Goal: Transaction & Acquisition: Purchase product/service

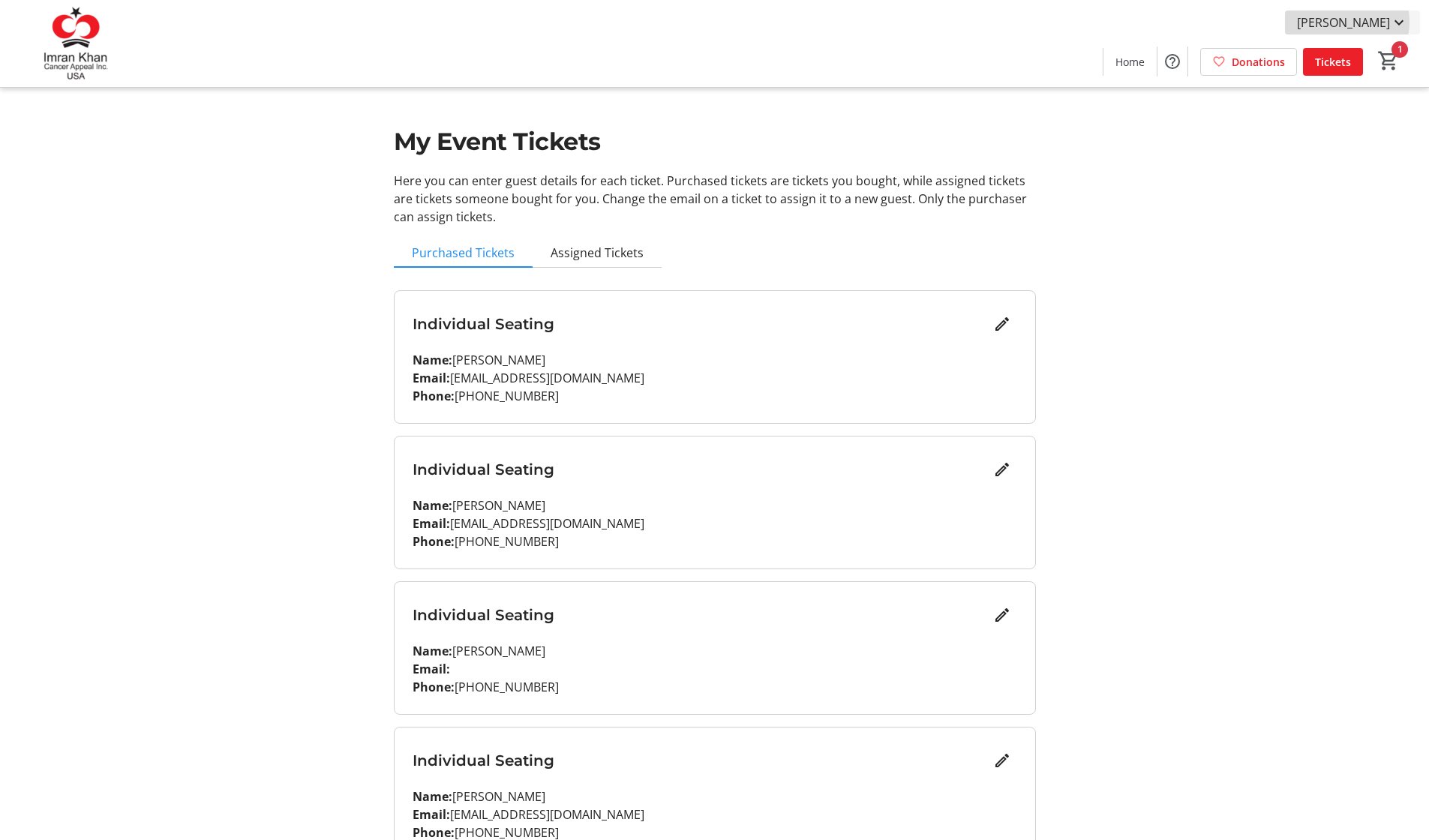
click at [1354, 22] on span "[PERSON_NAME]" at bounding box center [1344, 22] width 93 height 18
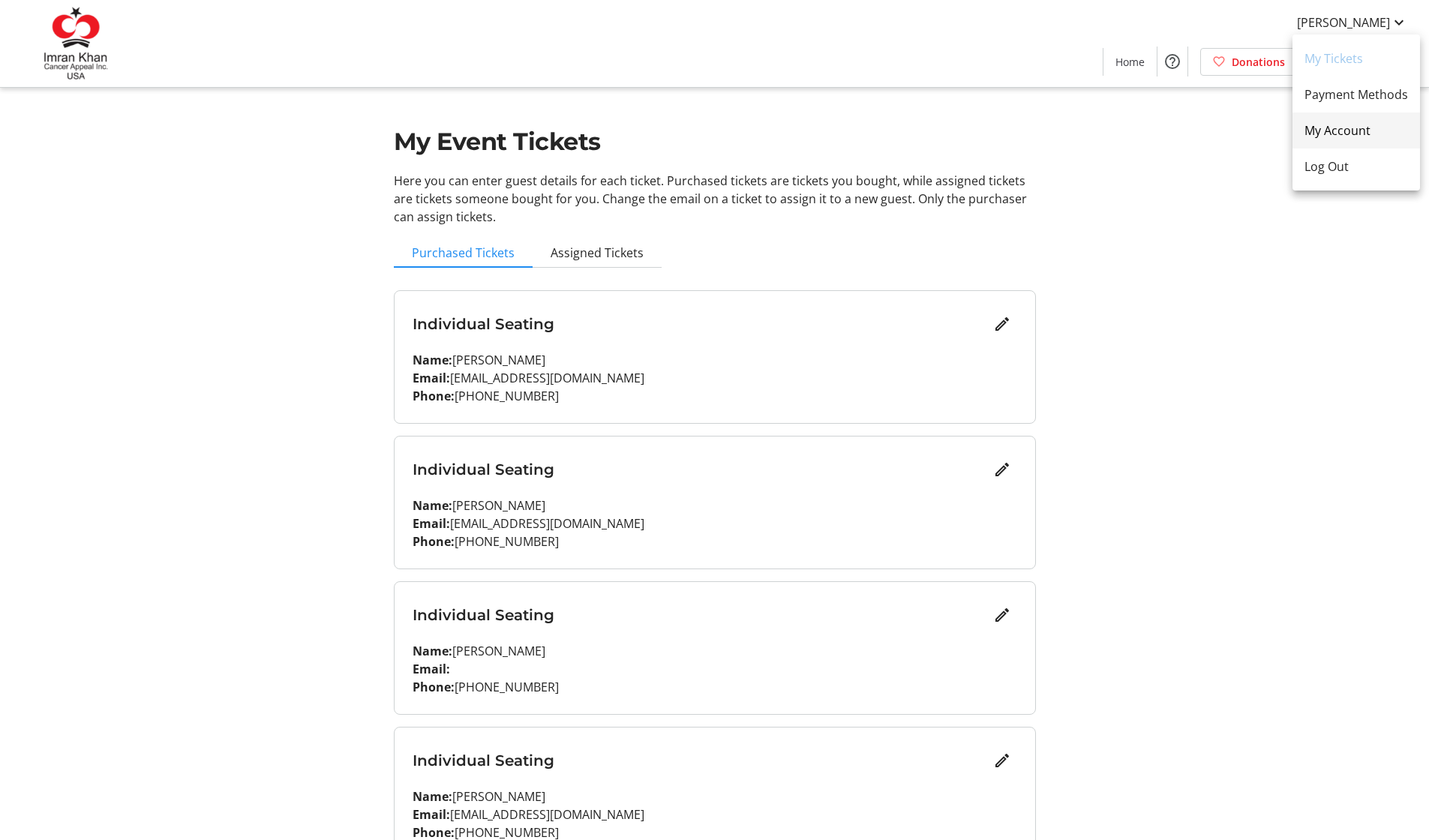
click at [1325, 126] on span "My Account" at bounding box center [1355, 130] width 104 height 18
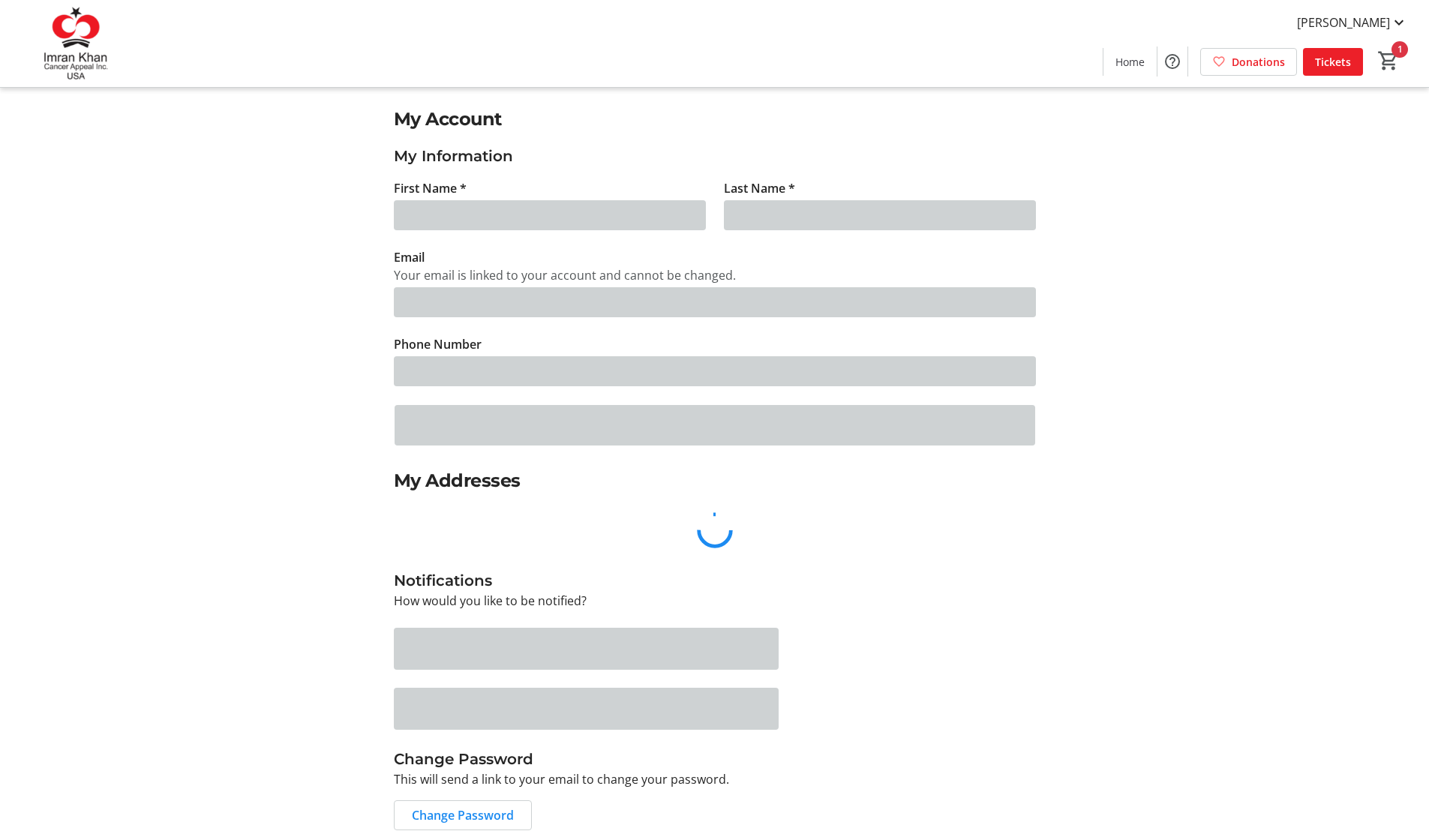
type input "Shazia"
type input "Haroon"
type input "[EMAIL_ADDRESS][DOMAIN_NAME]"
type input "[PHONE_NUMBER]"
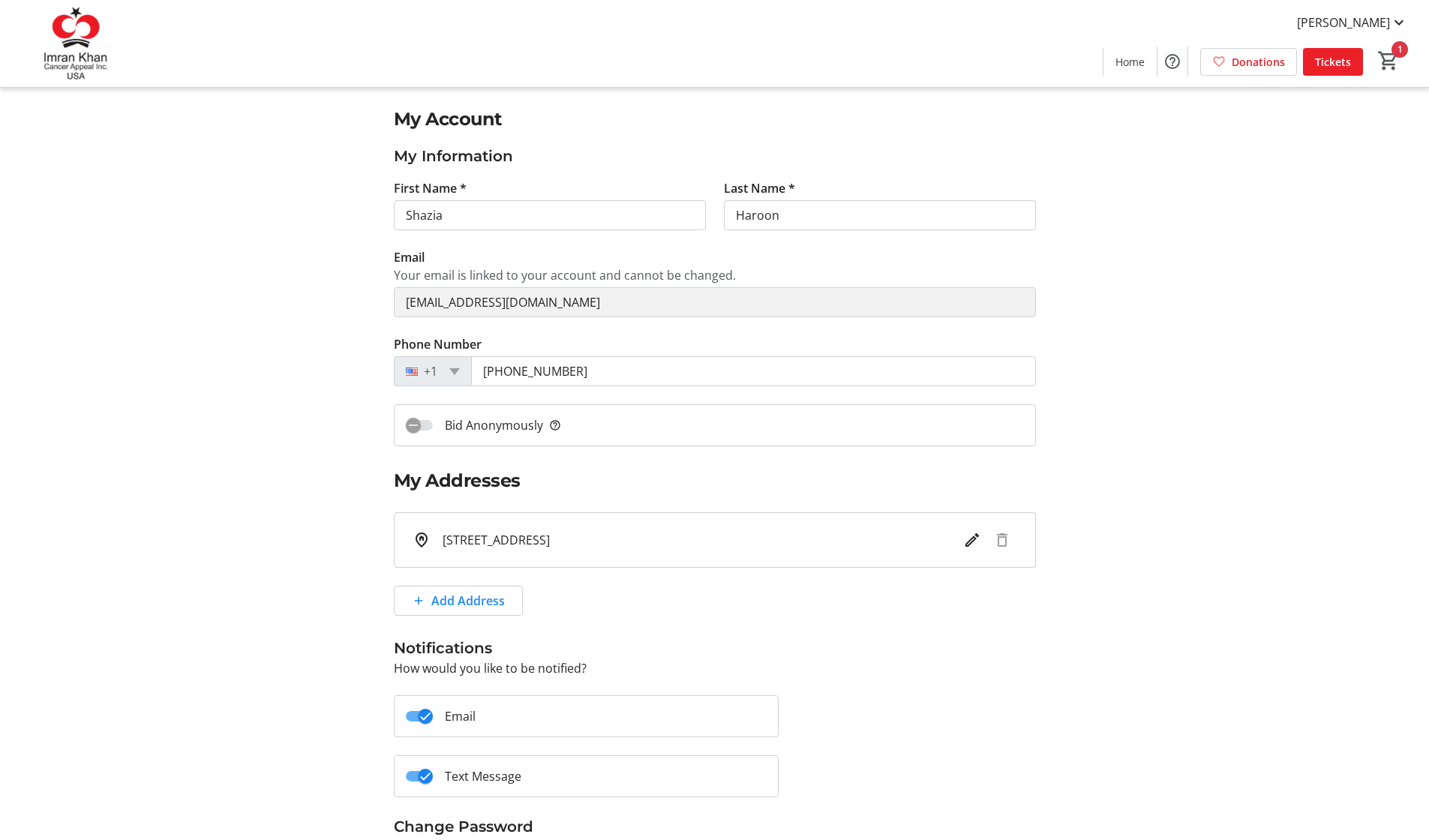
click at [47, 1] on div "Shazia Haroon Home Donations Tickets 1" at bounding box center [714, 43] width 1429 height 87
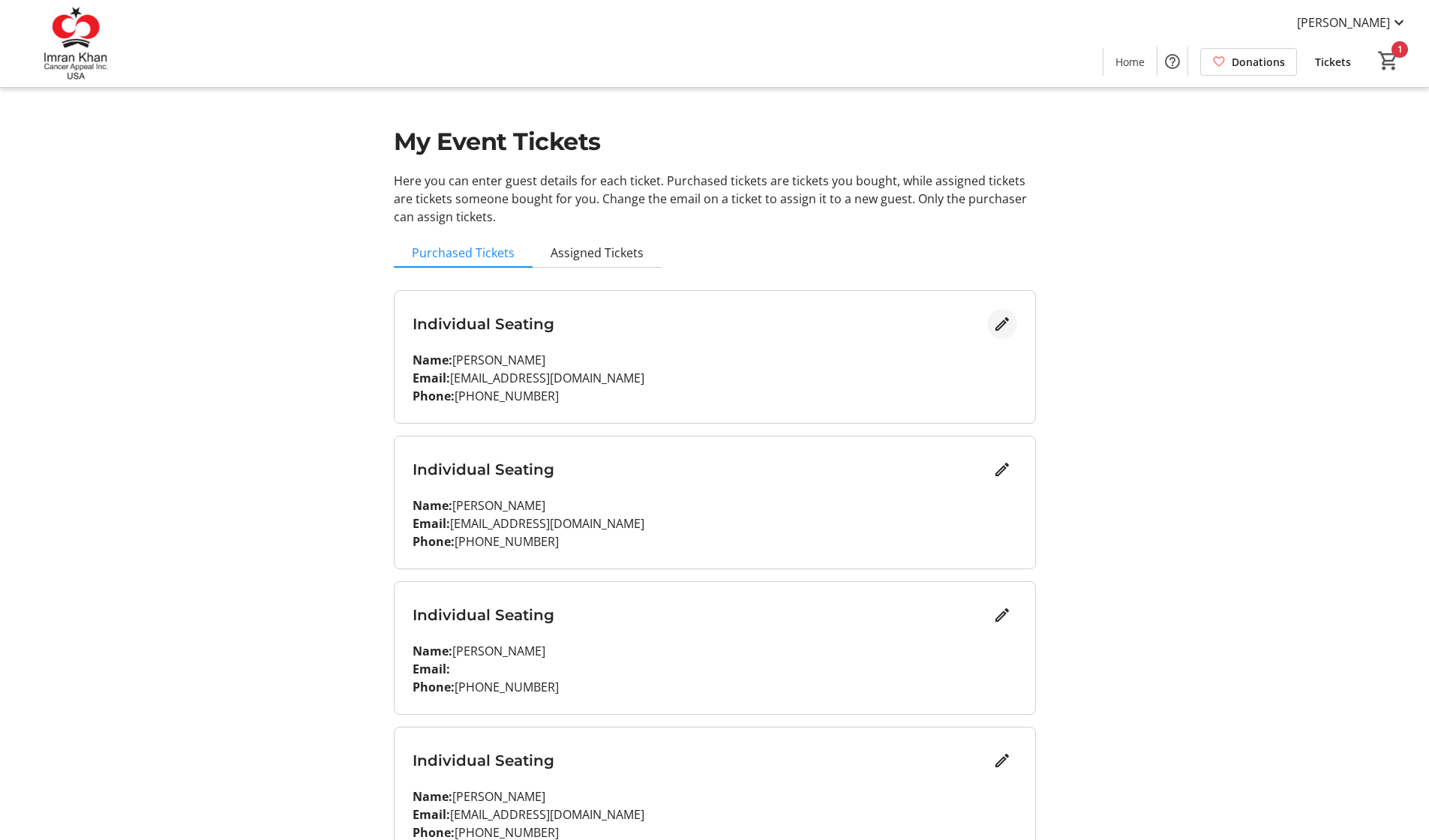
click at [994, 319] on mat-icon "Edit" at bounding box center [1001, 324] width 18 height 18
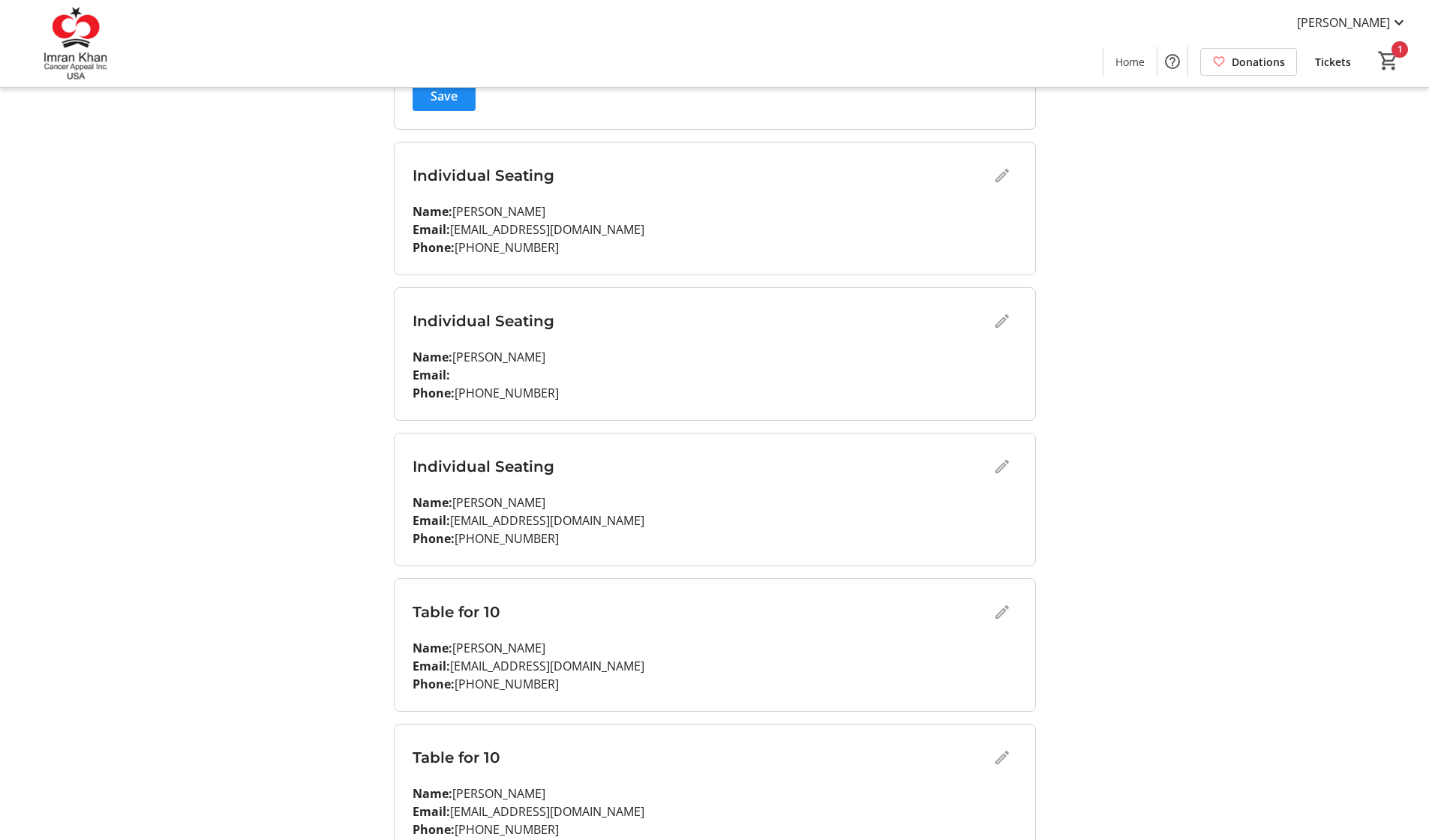
scroll to position [488, 0]
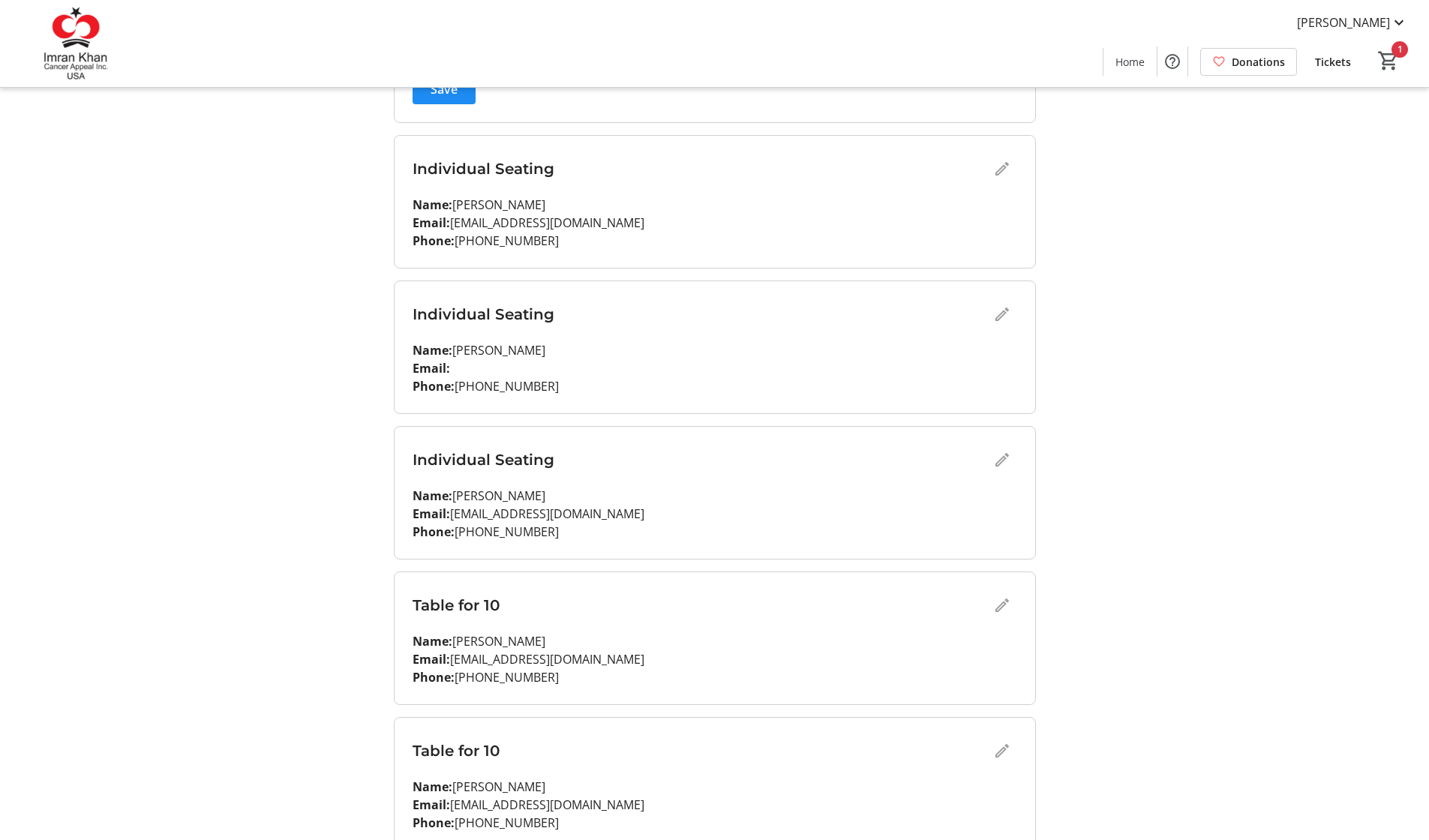
click at [1000, 462] on div "Individual Seating" at bounding box center [714, 460] width 605 height 30
click at [999, 463] on div "Individual Seating" at bounding box center [714, 460] width 605 height 30
click at [997, 458] on div "Individual Seating" at bounding box center [714, 460] width 605 height 30
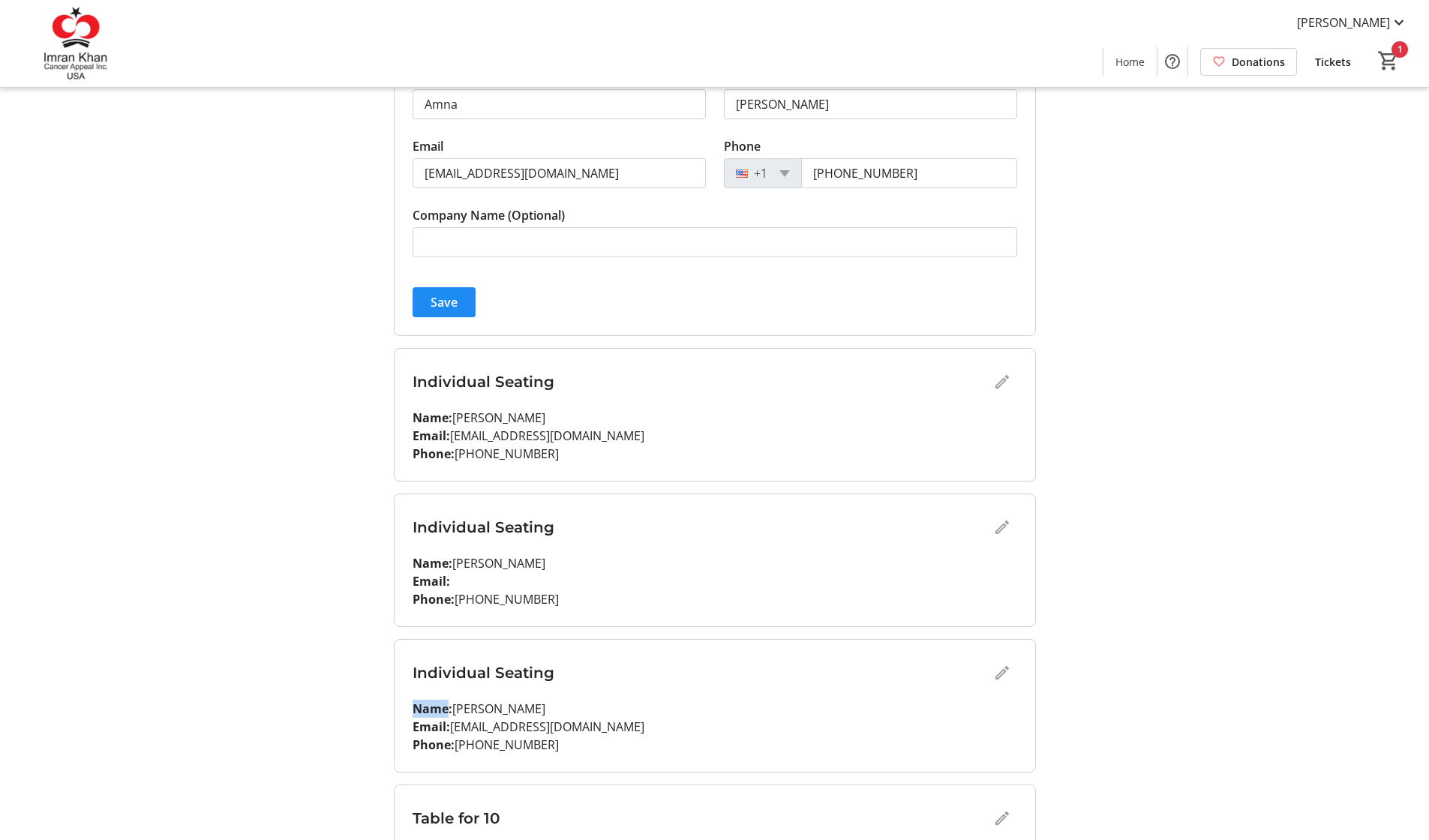
scroll to position [93, 0]
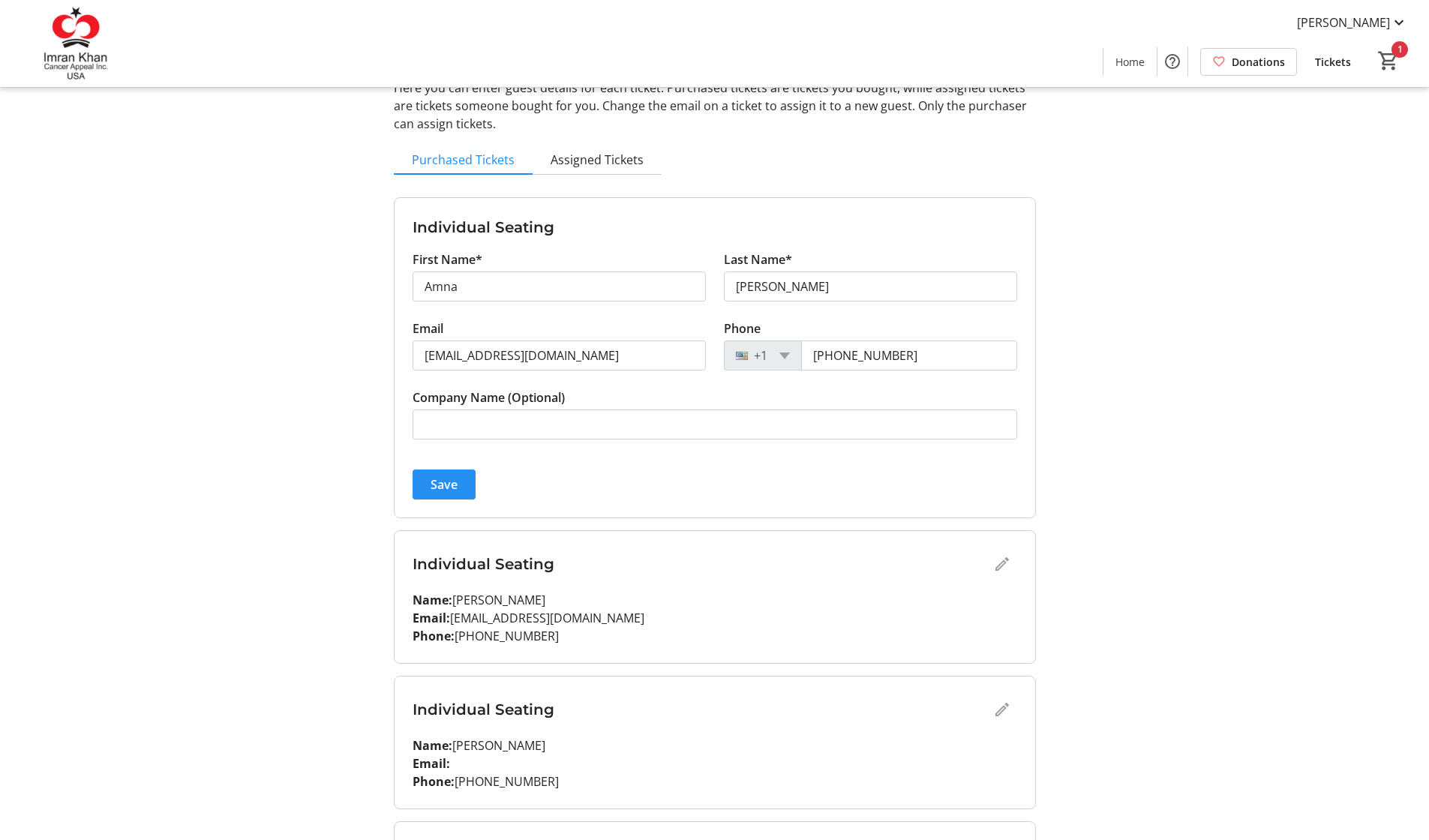
click at [458, 477] on span "submit" at bounding box center [444, 484] width 63 height 36
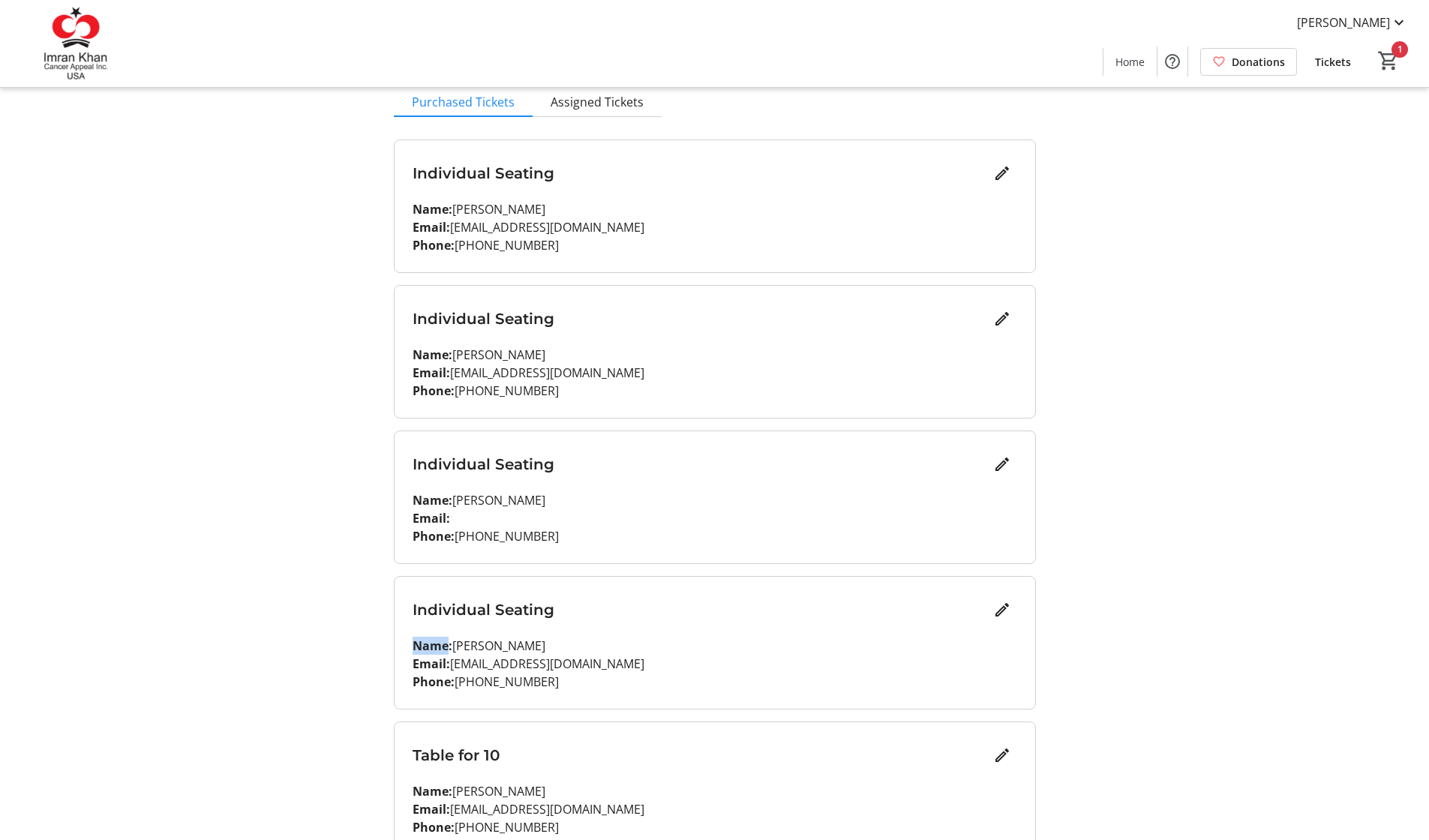
scroll to position [152, 0]
click at [997, 608] on mat-icon "Edit" at bounding box center [1001, 608] width 18 height 18
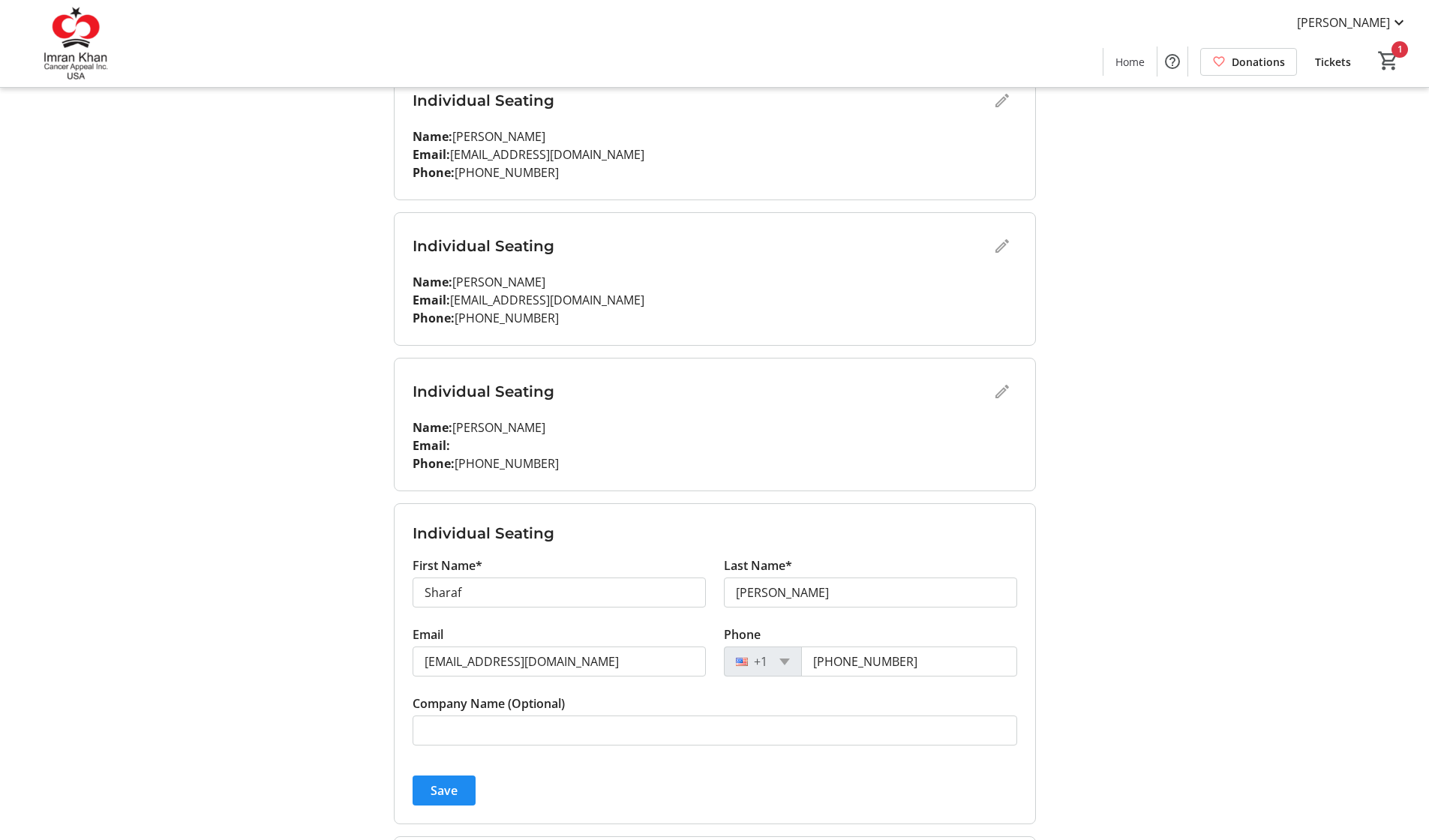
scroll to position [404, 0]
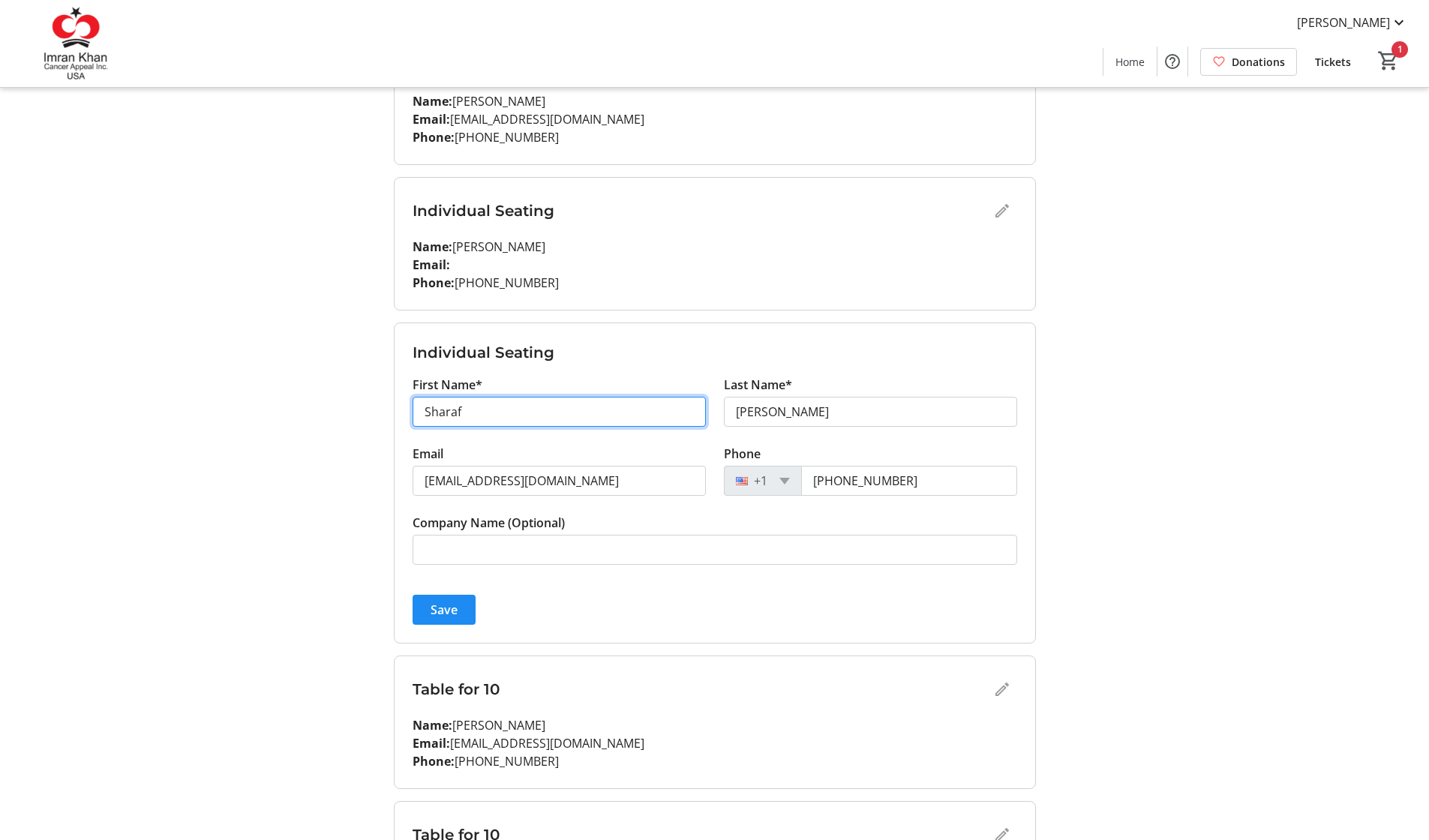
drag, startPoint x: 458, startPoint y: 414, endPoint x: 321, endPoint y: 408, distance: 137.1
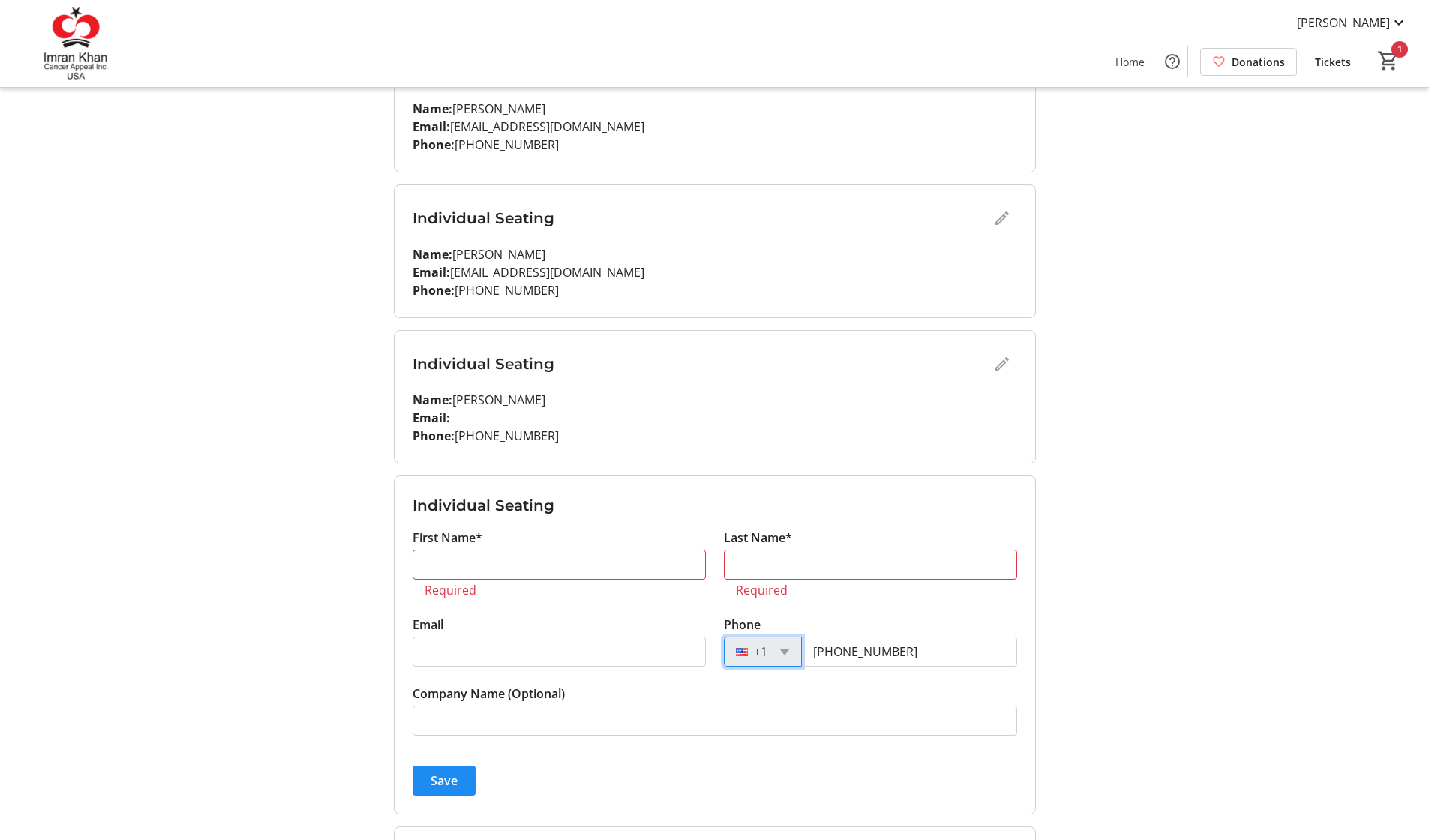
scroll to position [299, 0]
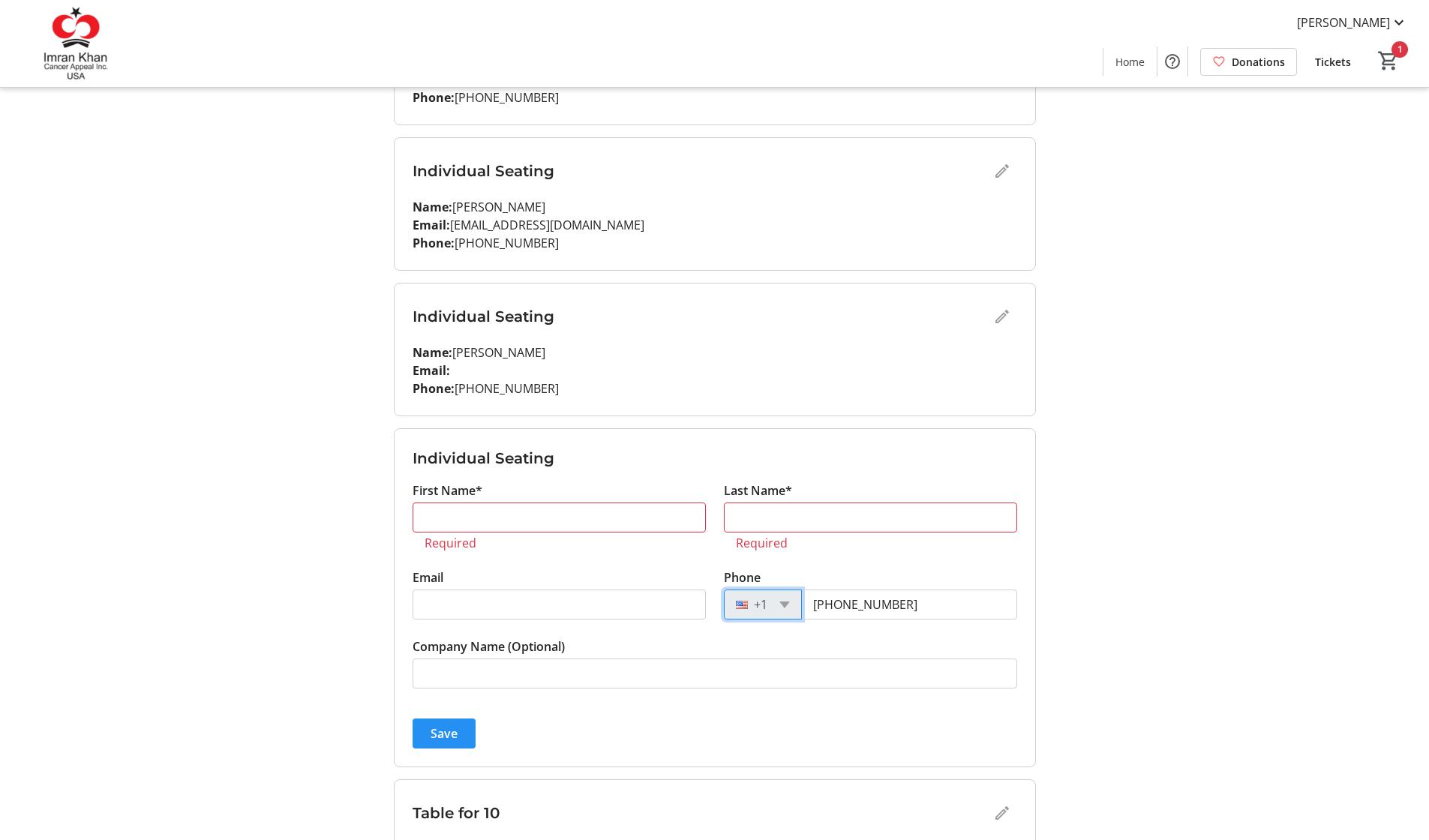
click at [447, 725] on span "Save" at bounding box center [444, 733] width 27 height 18
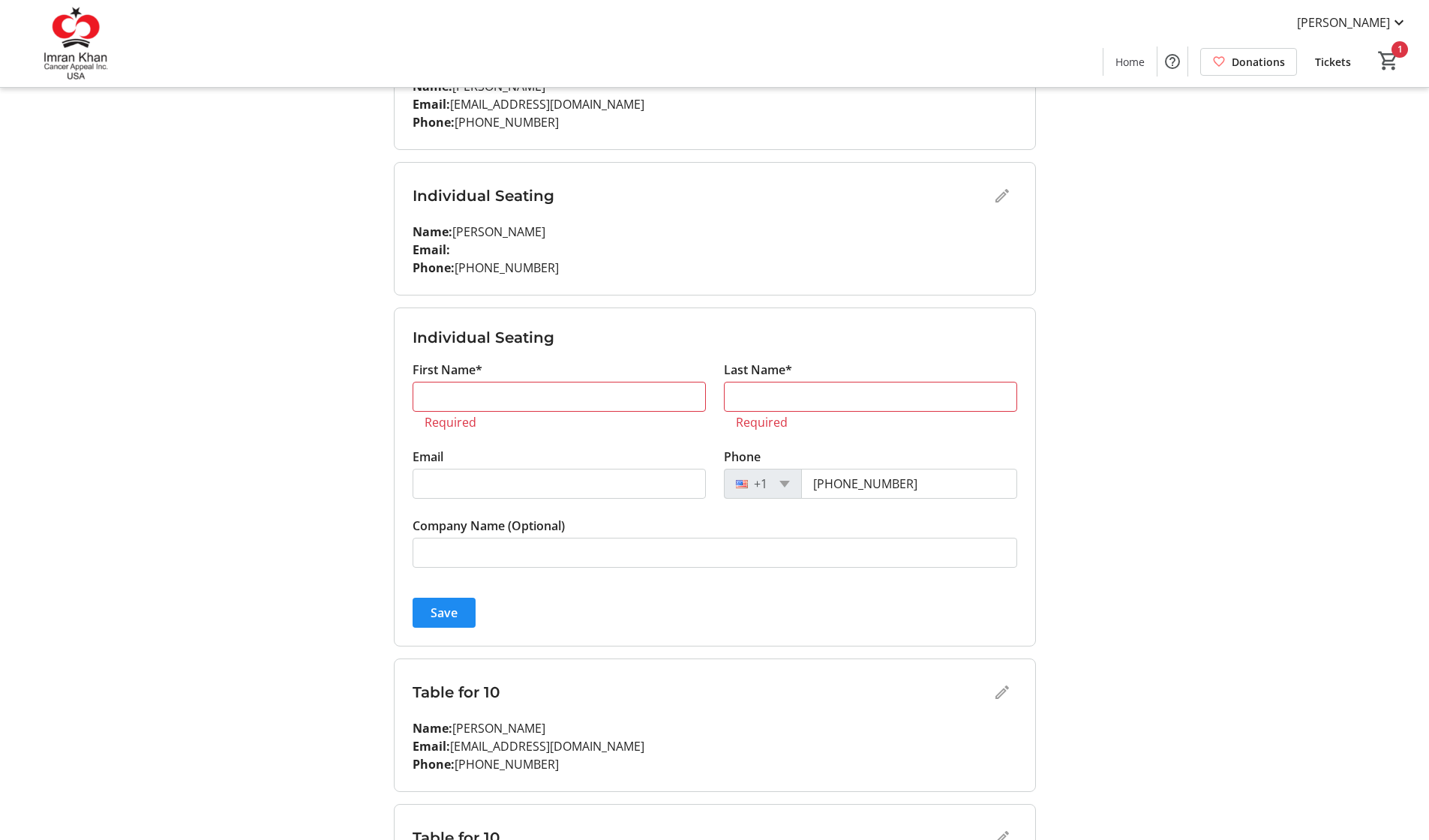
click at [1164, 352] on div "My Event Tickets Here you can enter guest details for each ticket. Purchased ti…" at bounding box center [714, 580] width 990 height 1998
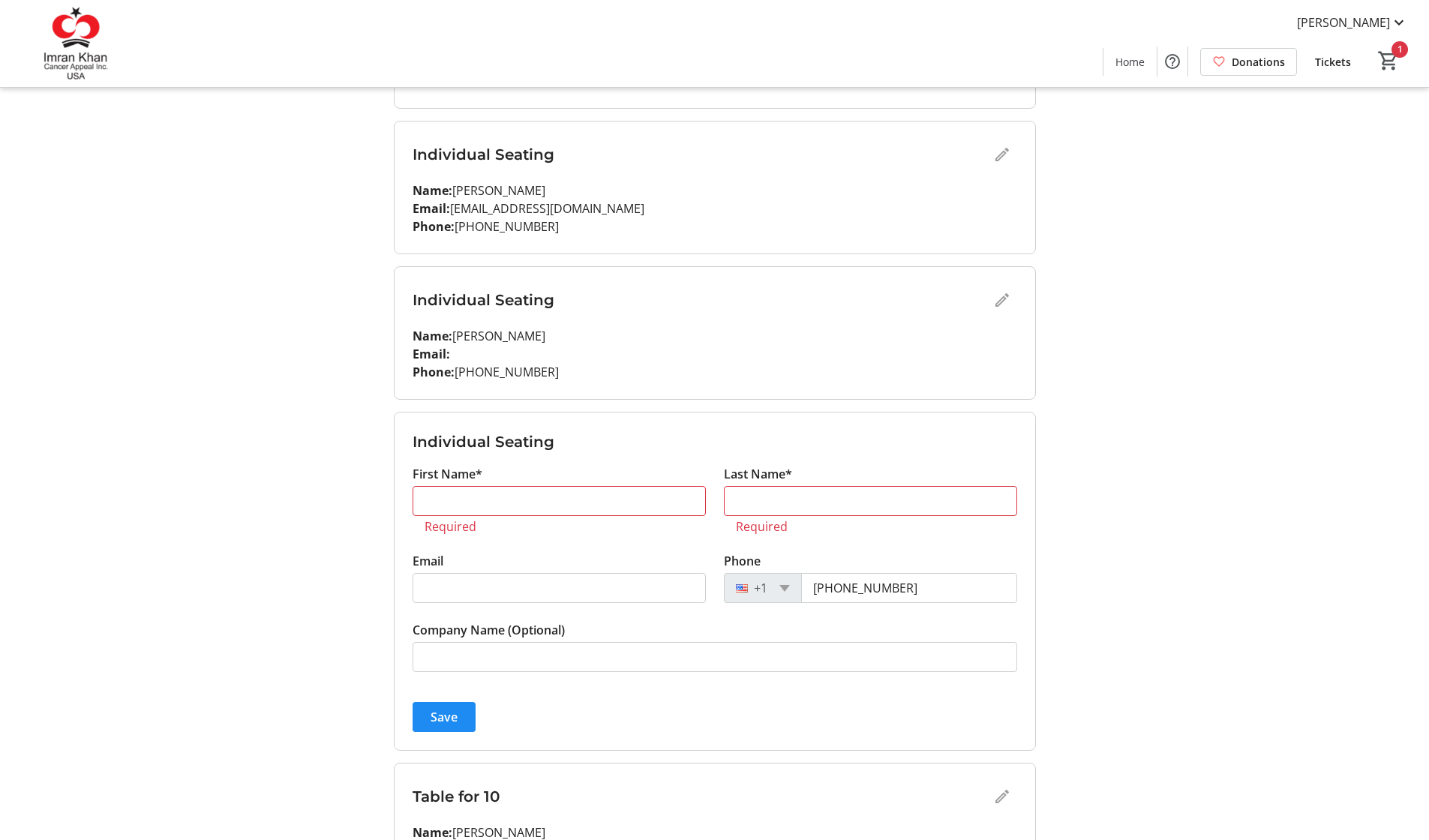
scroll to position [367, 0]
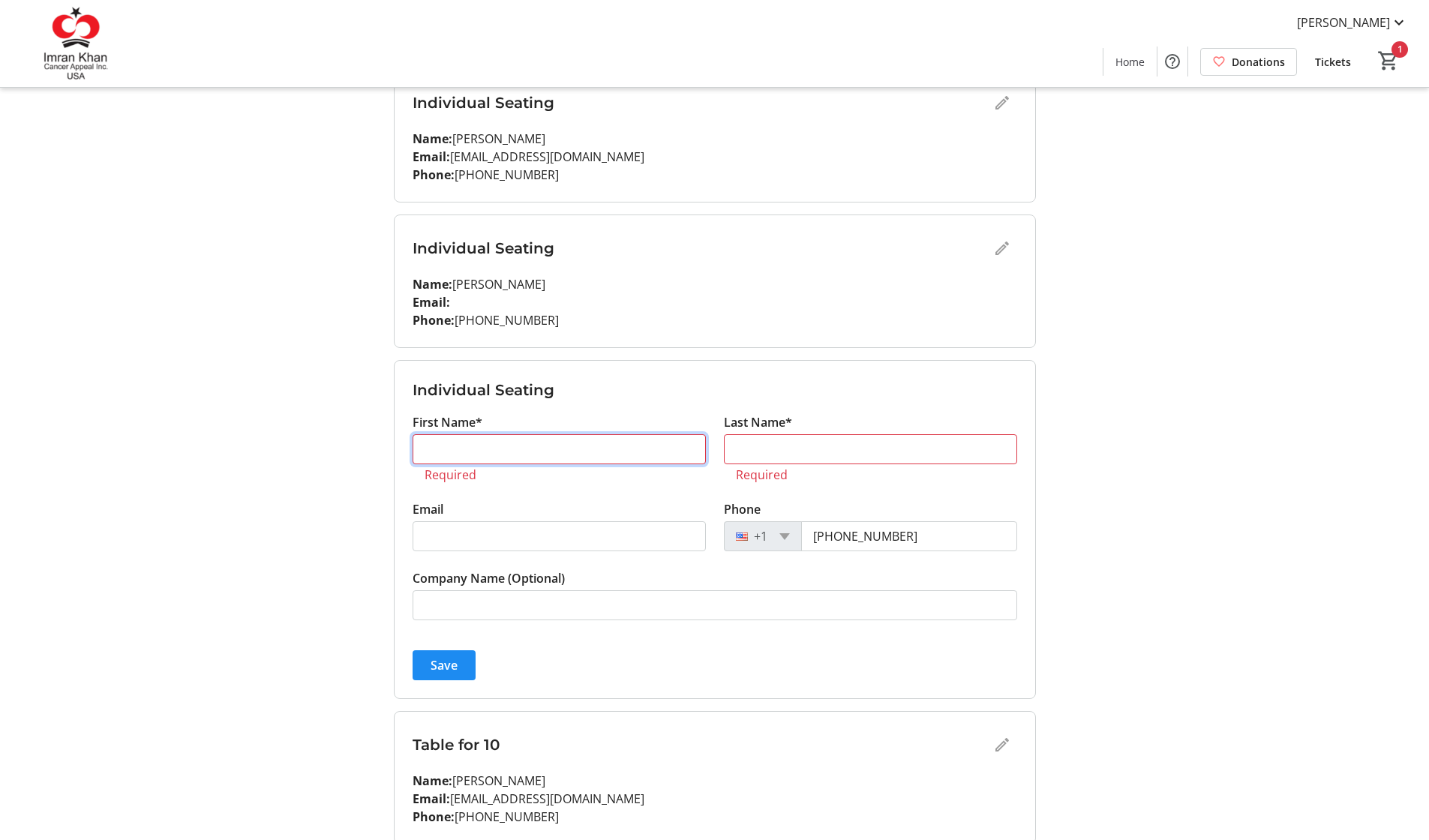
click at [662, 446] on input "First Name*" at bounding box center [559, 449] width 293 height 30
type input "M"
type input "Asma"
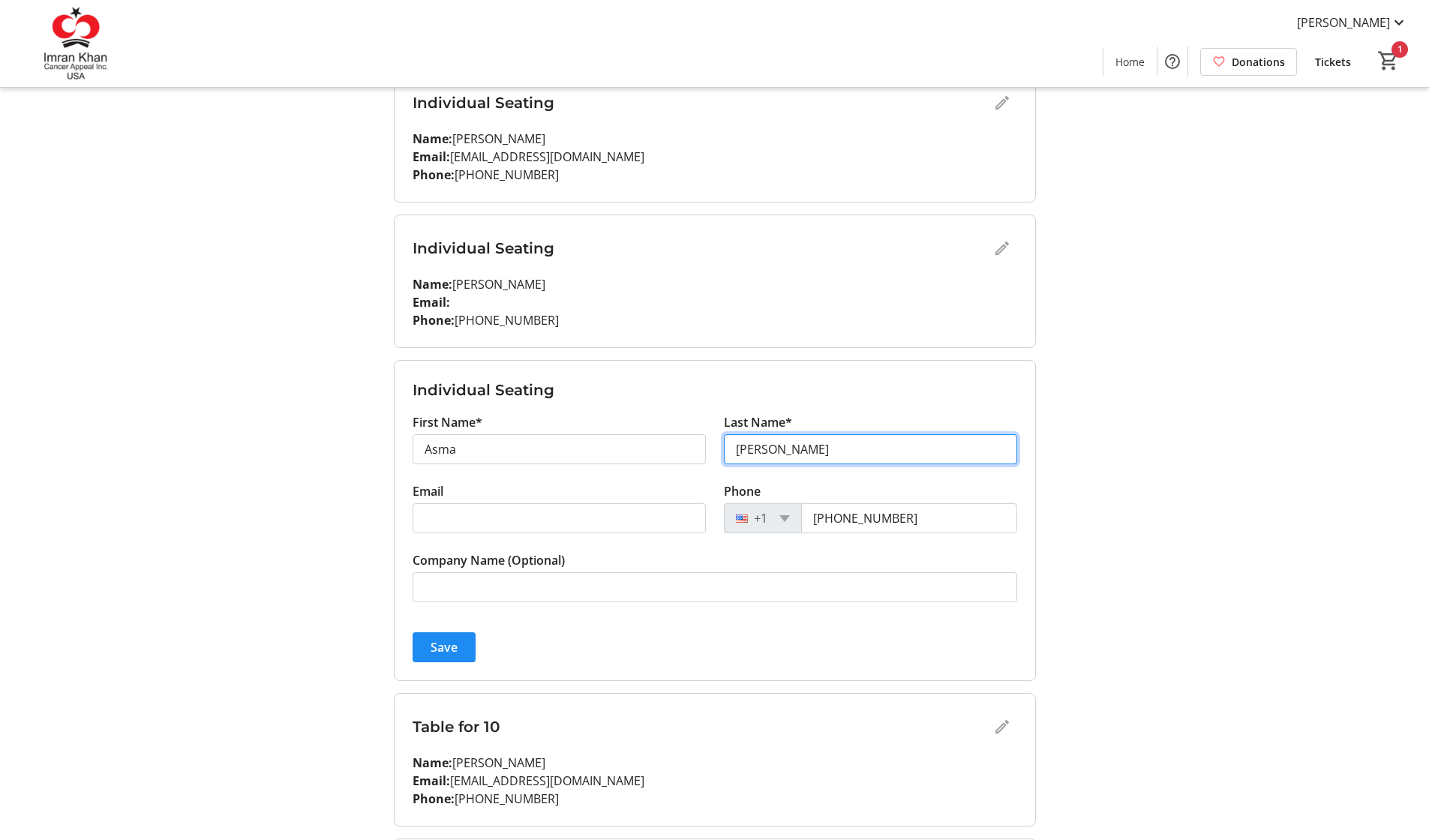
type input "[PERSON_NAME]"
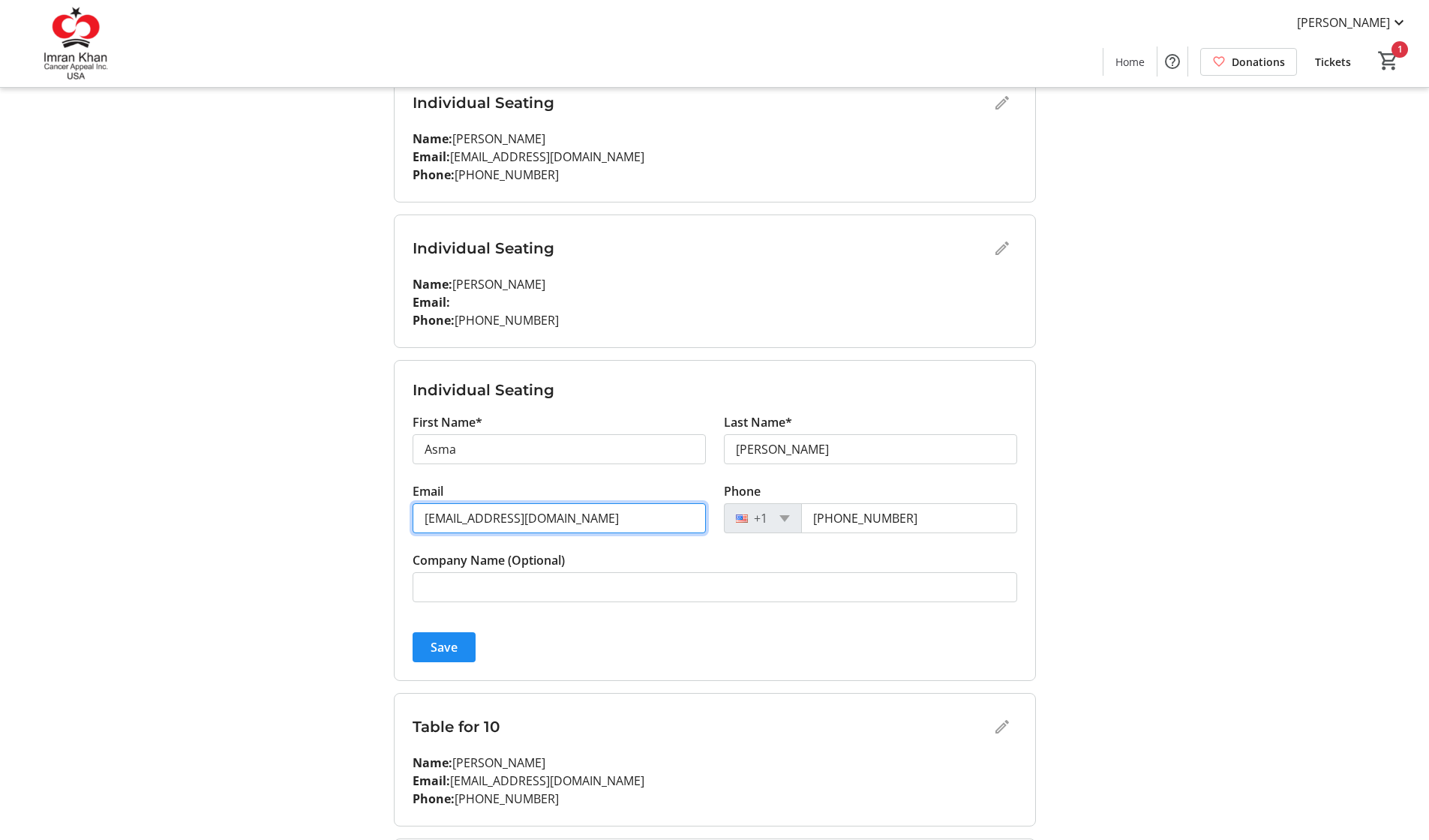
type input "[EMAIL_ADDRESS][DOMAIN_NAME]"
drag, startPoint x: 934, startPoint y: 523, endPoint x: 707, endPoint y: 497, distance: 228.5
click at [707, 497] on div "Email [EMAIL_ADDRESS][DOMAIN_NAME] Phone [PHONE_NUMBER]" at bounding box center [714, 516] width 623 height 69
paste input "858) 231-7860"
type input "[PHONE_NUMBER]"
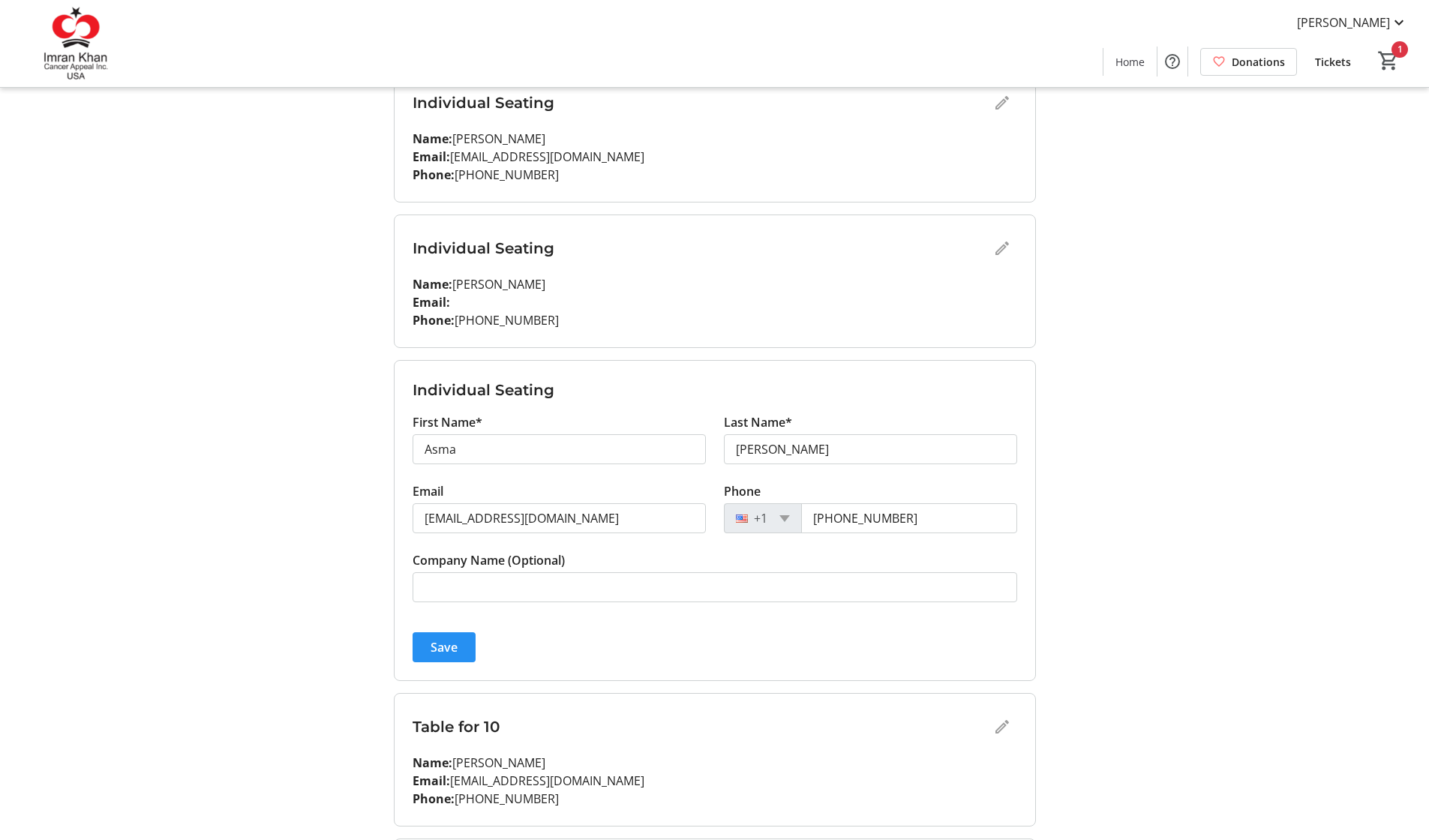
click at [451, 648] on span "Save" at bounding box center [444, 646] width 27 height 18
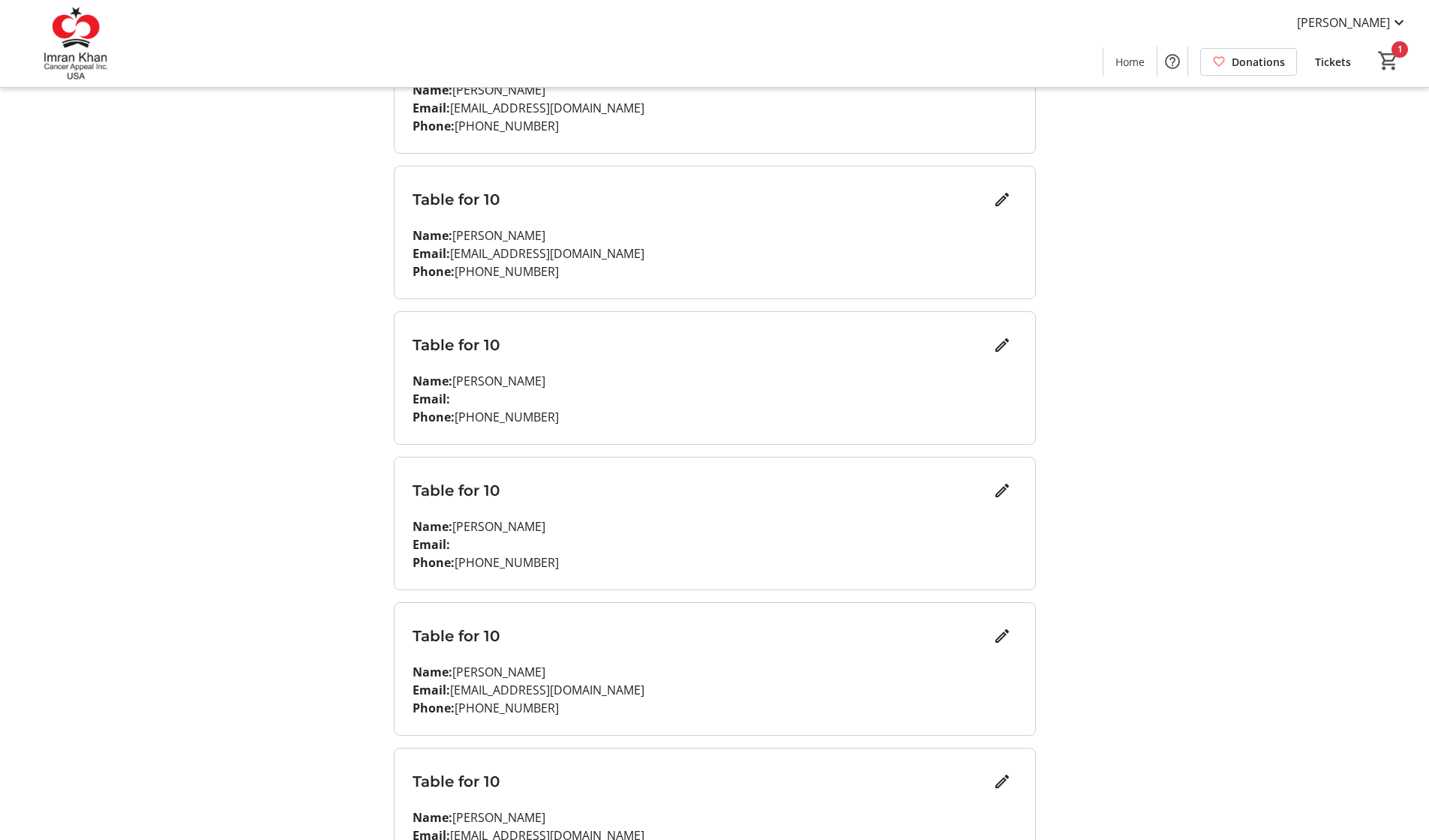
scroll to position [911, 0]
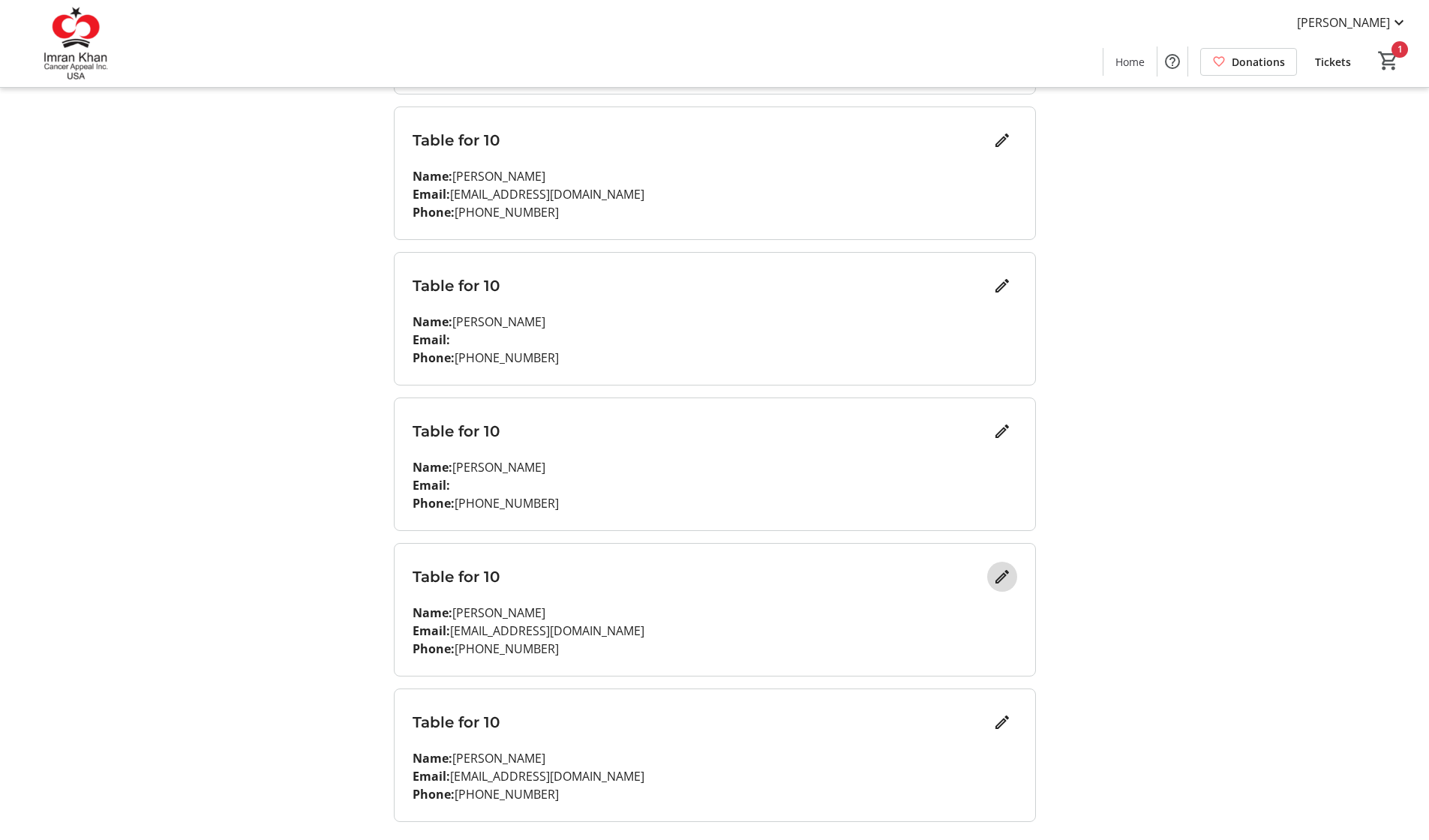
click at [995, 576] on mat-icon "Edit" at bounding box center [1001, 576] width 18 height 18
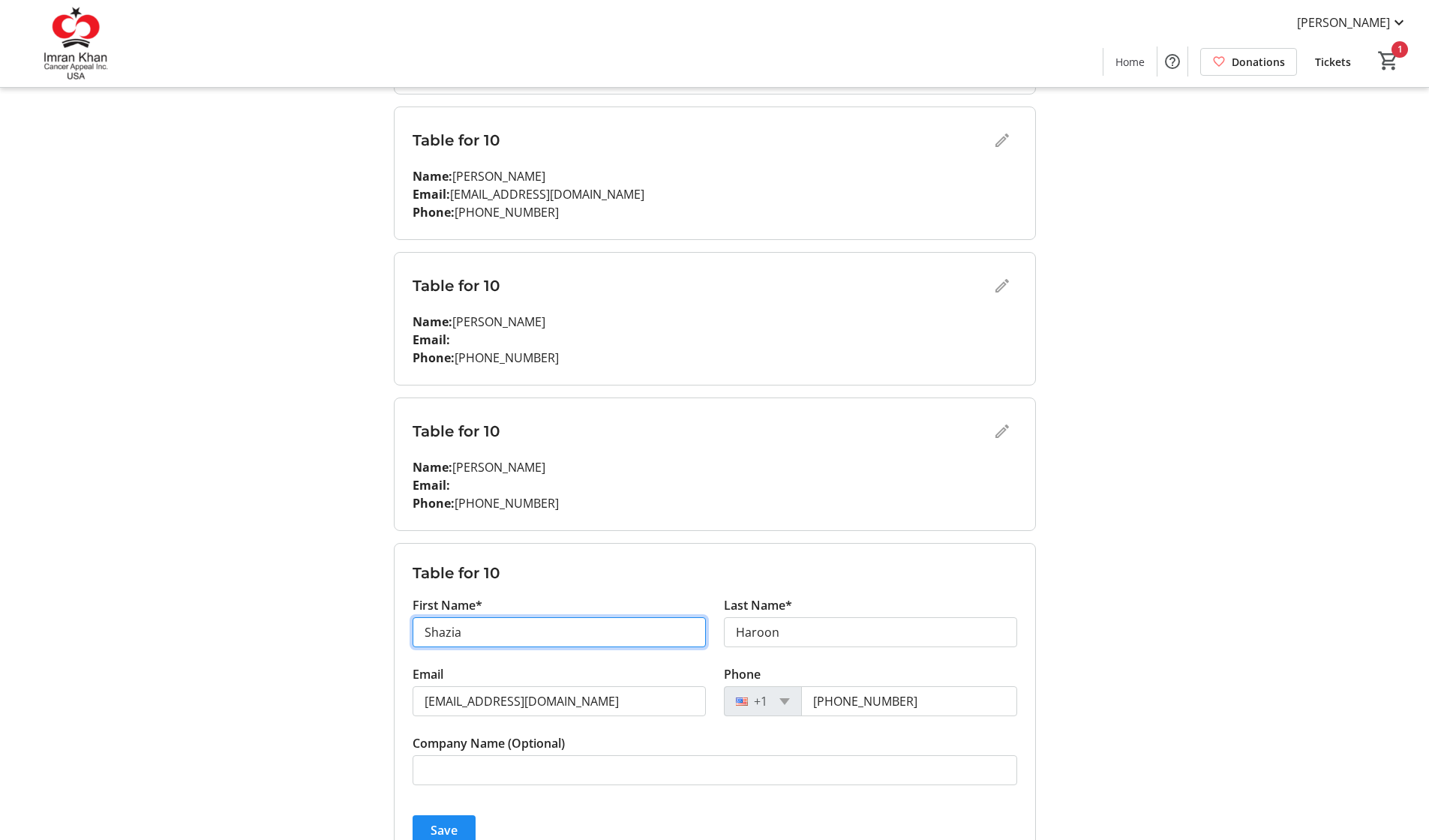
drag, startPoint x: 475, startPoint y: 638, endPoint x: 388, endPoint y: 623, distance: 88.3
type input "Asif"
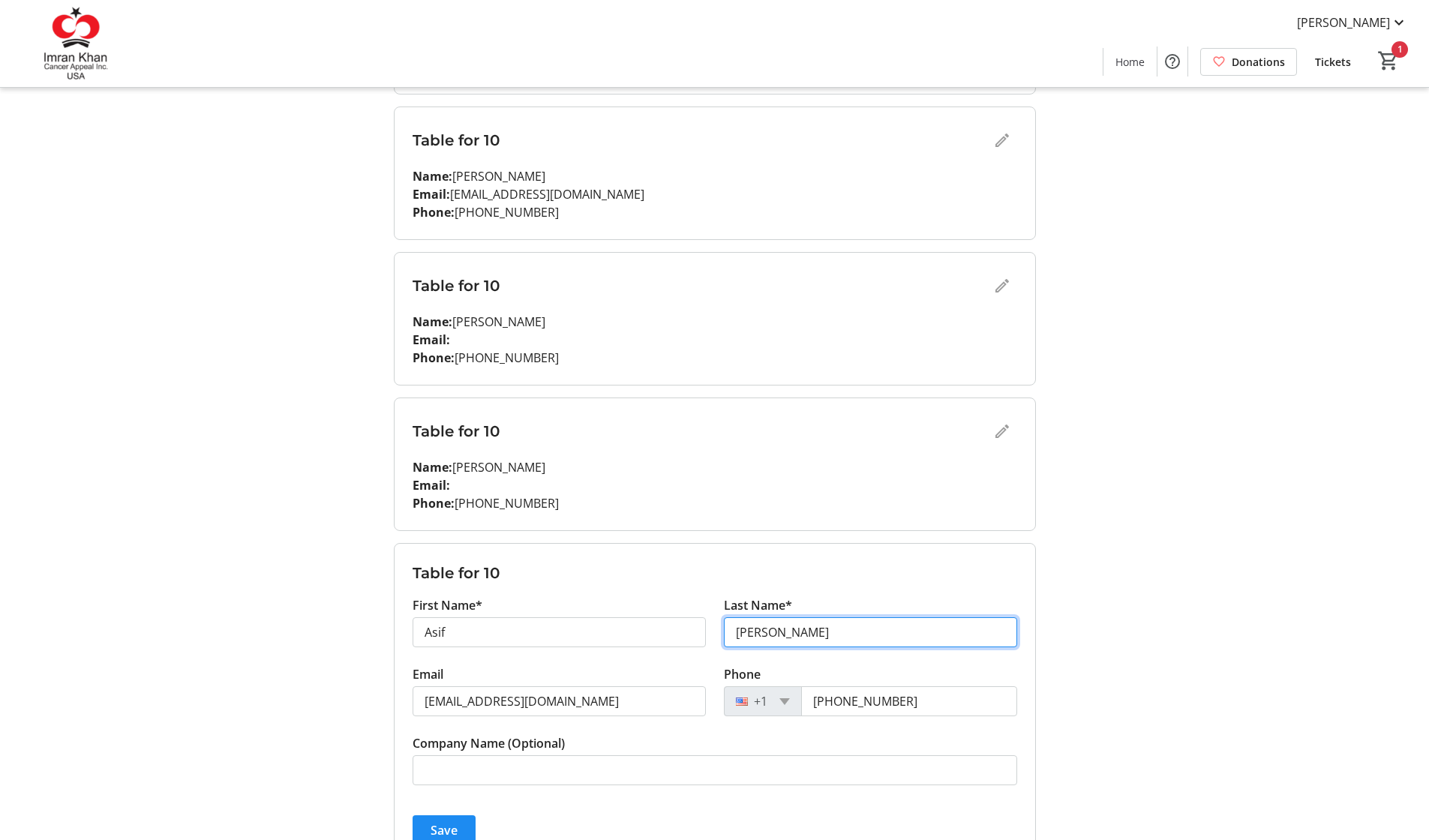
type input "[PERSON_NAME]"
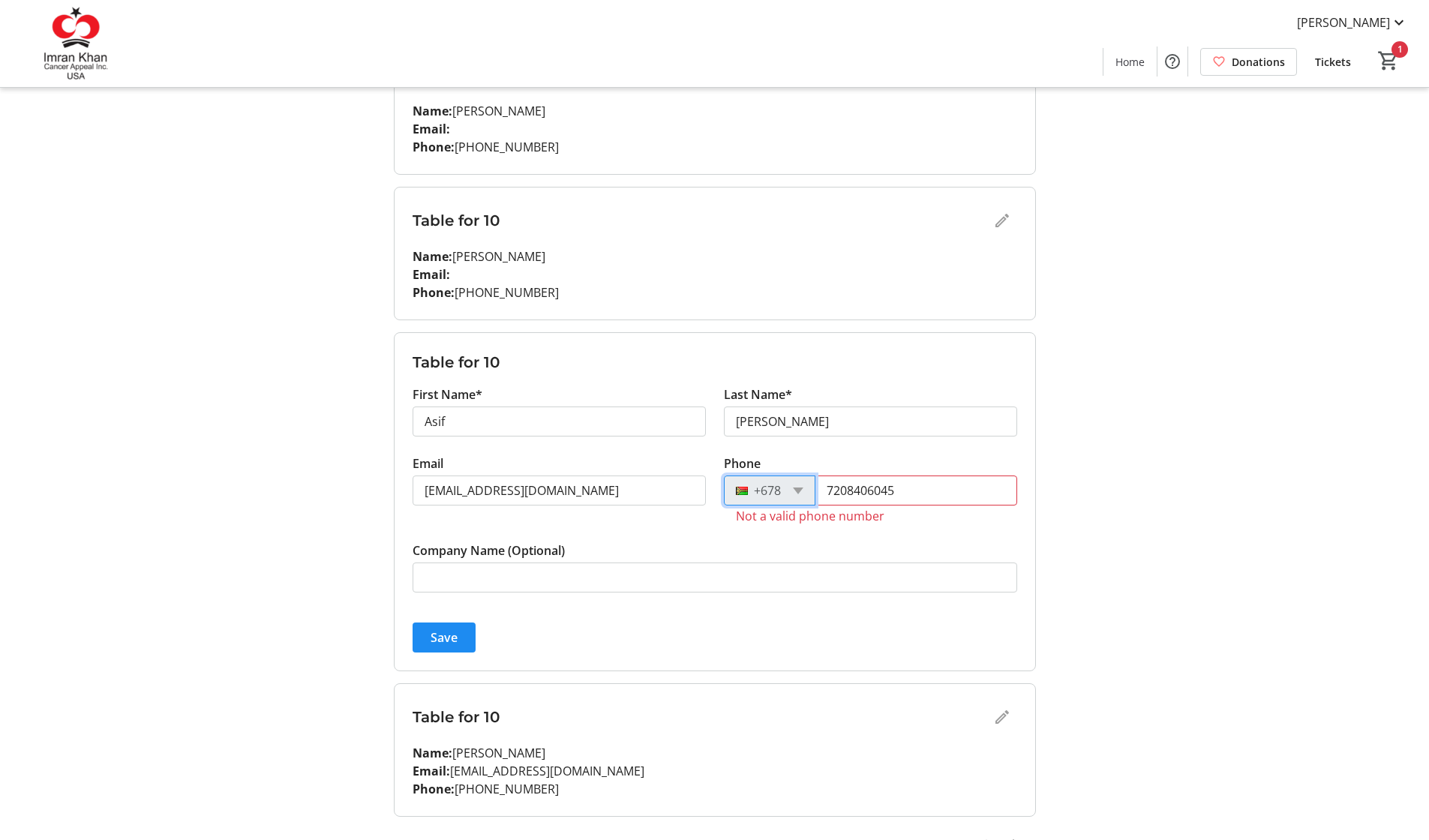
scroll to position [1129, 0]
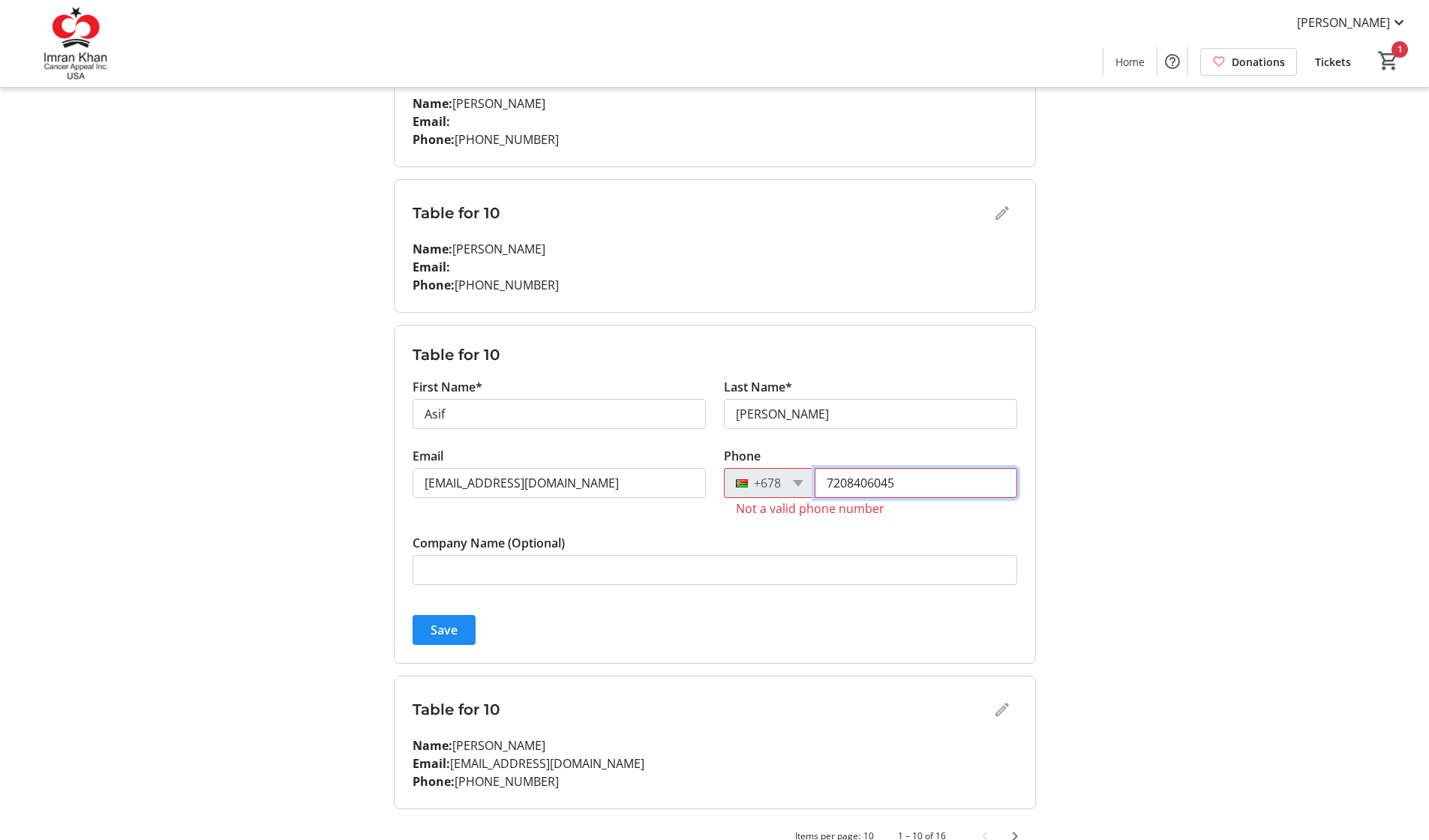
drag, startPoint x: 900, startPoint y: 484, endPoint x: 726, endPoint y: 478, distance: 174.1
paste input "[PHONE_NUMBER]"
type input "[PHONE_NUMBER]"
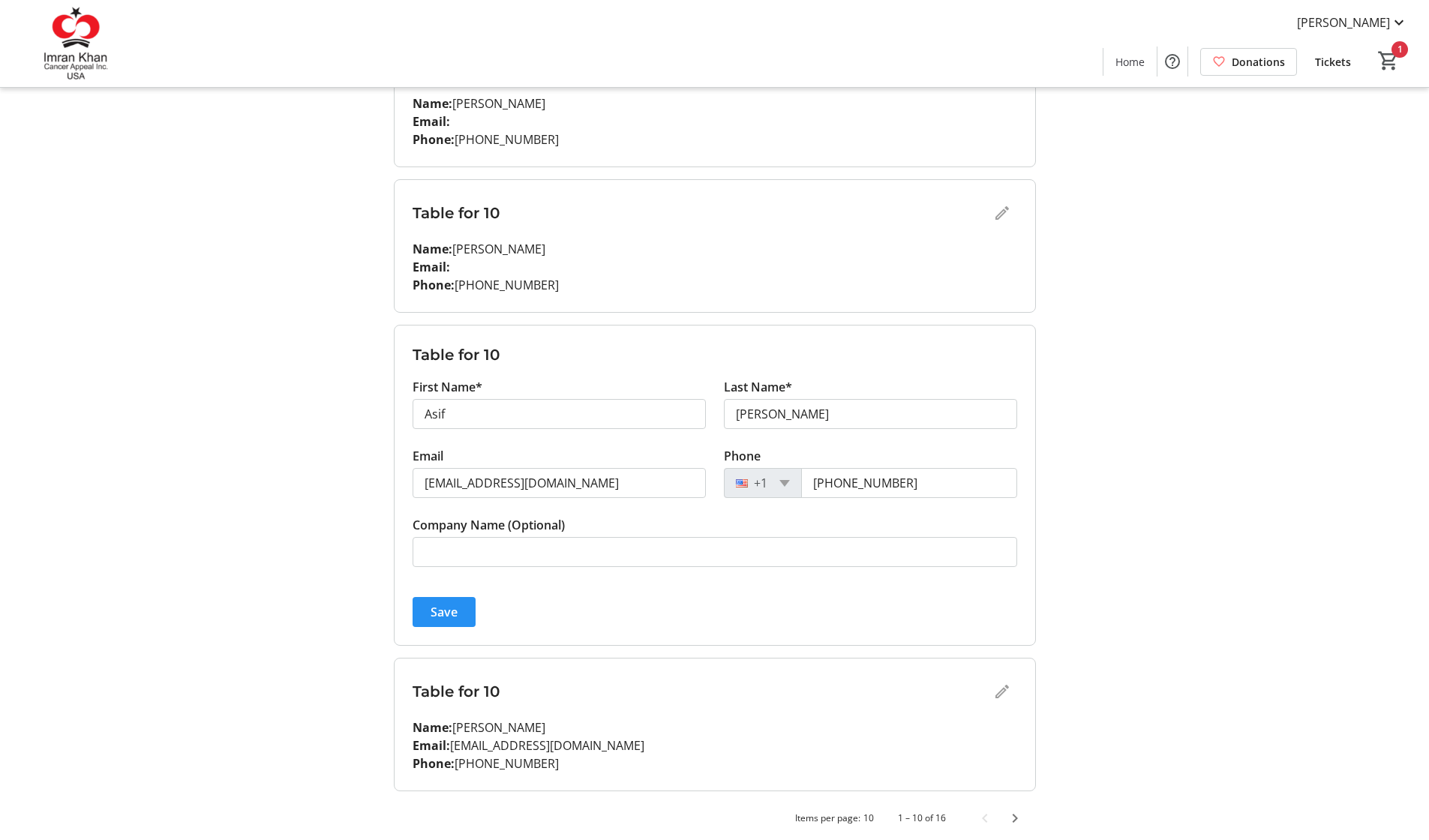
click at [434, 616] on span "Save" at bounding box center [444, 612] width 27 height 18
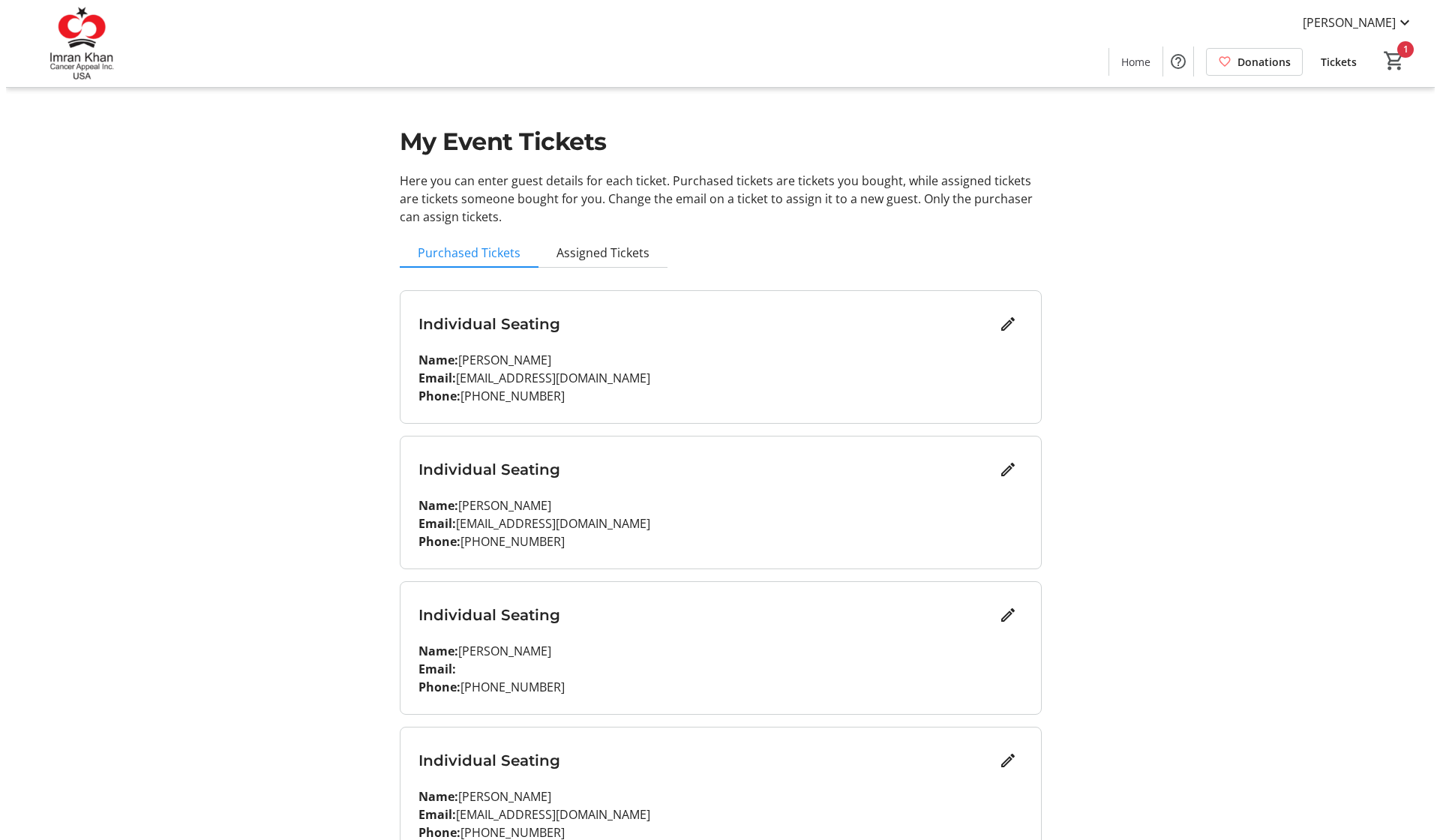
scroll to position [0, 0]
click at [1333, 64] on span "Tickets" at bounding box center [1333, 62] width 36 height 16
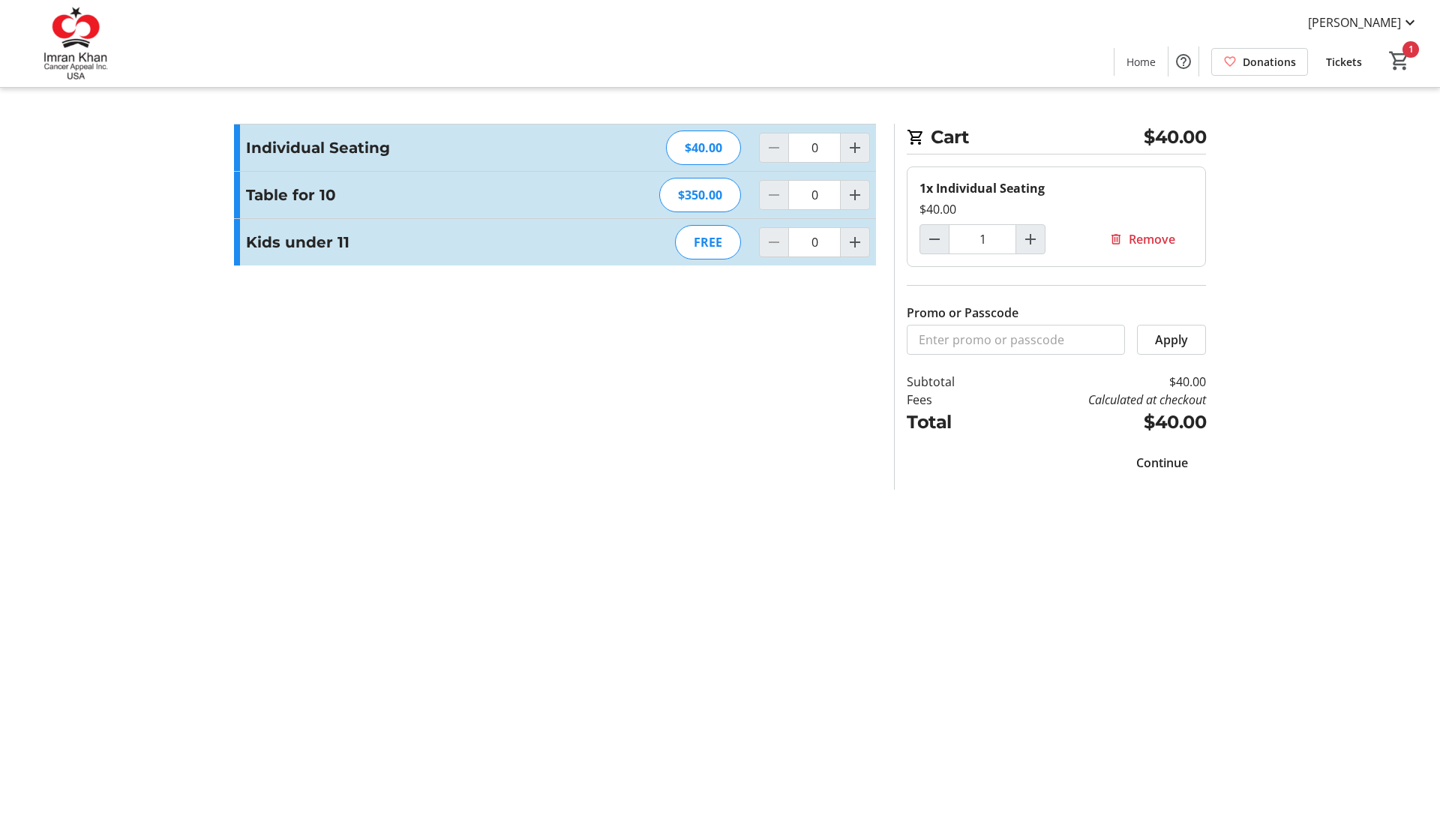
type input "1"
click at [1155, 459] on span "Continue" at bounding box center [1162, 462] width 51 height 18
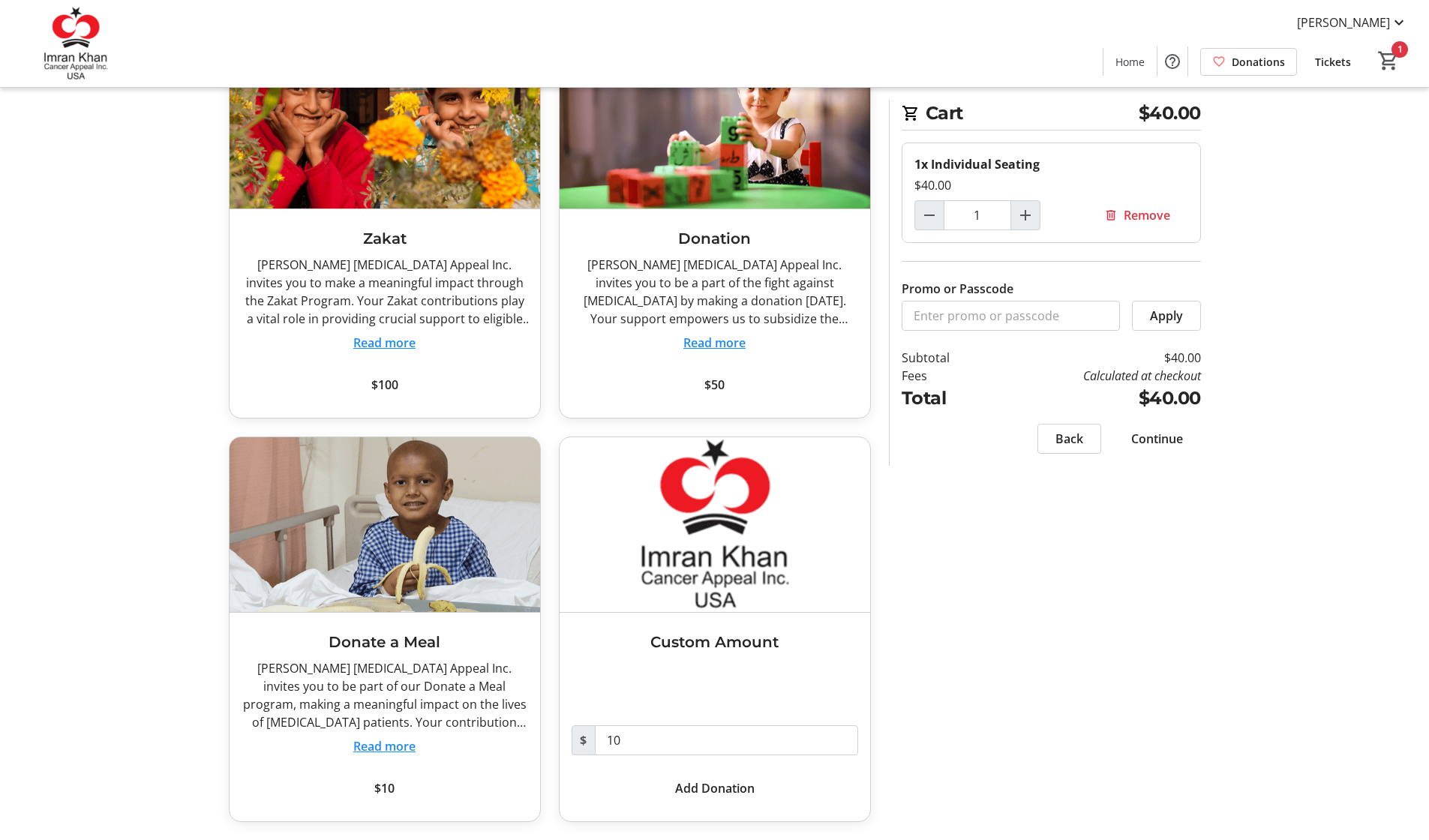
scroll to position [136, 0]
click at [1178, 443] on span "Continue" at bounding box center [1156, 439] width 51 height 18
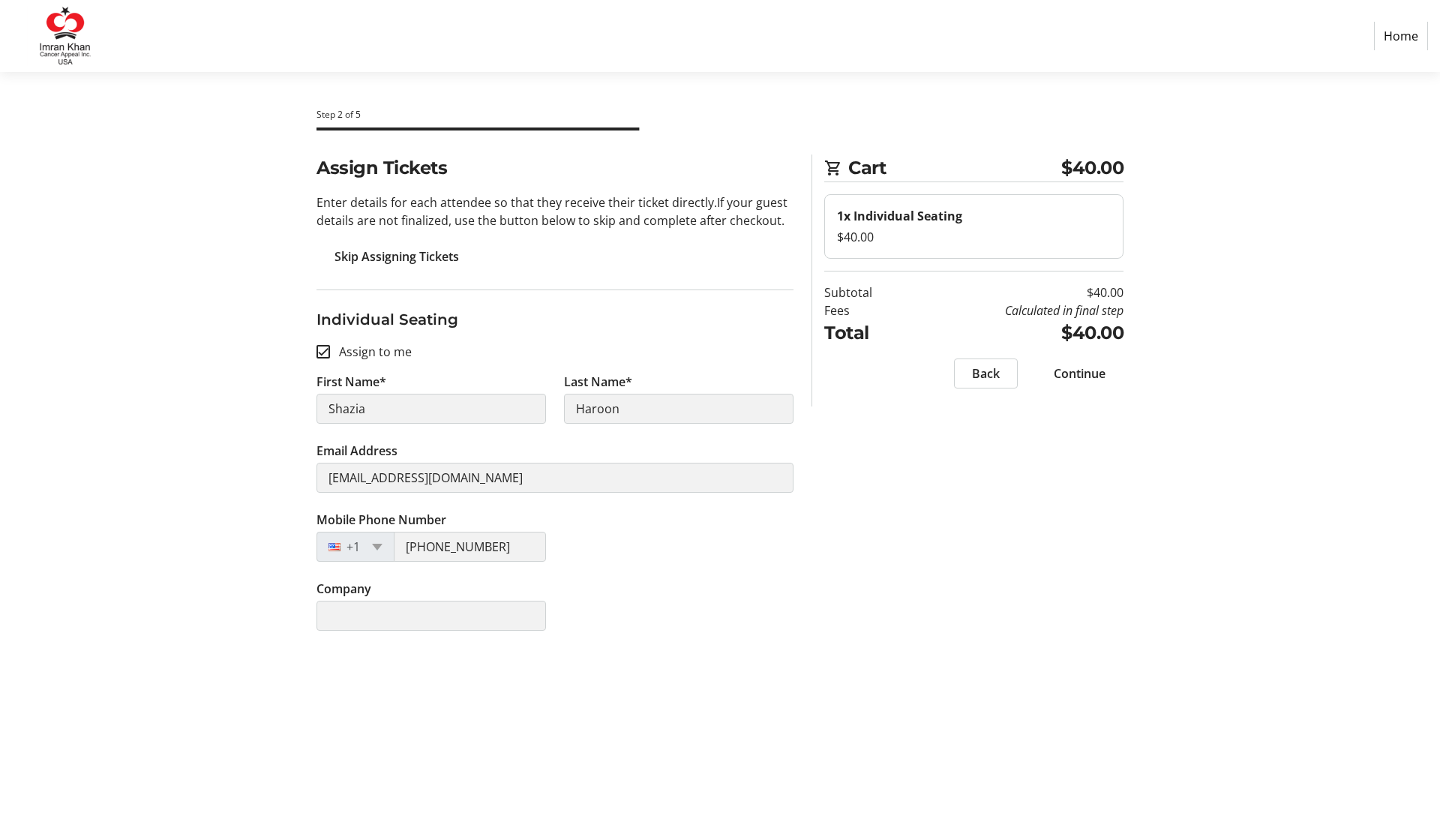
click at [321, 349] on input "Assign to me" at bounding box center [322, 351] width 13 height 13
checkbox input "false"
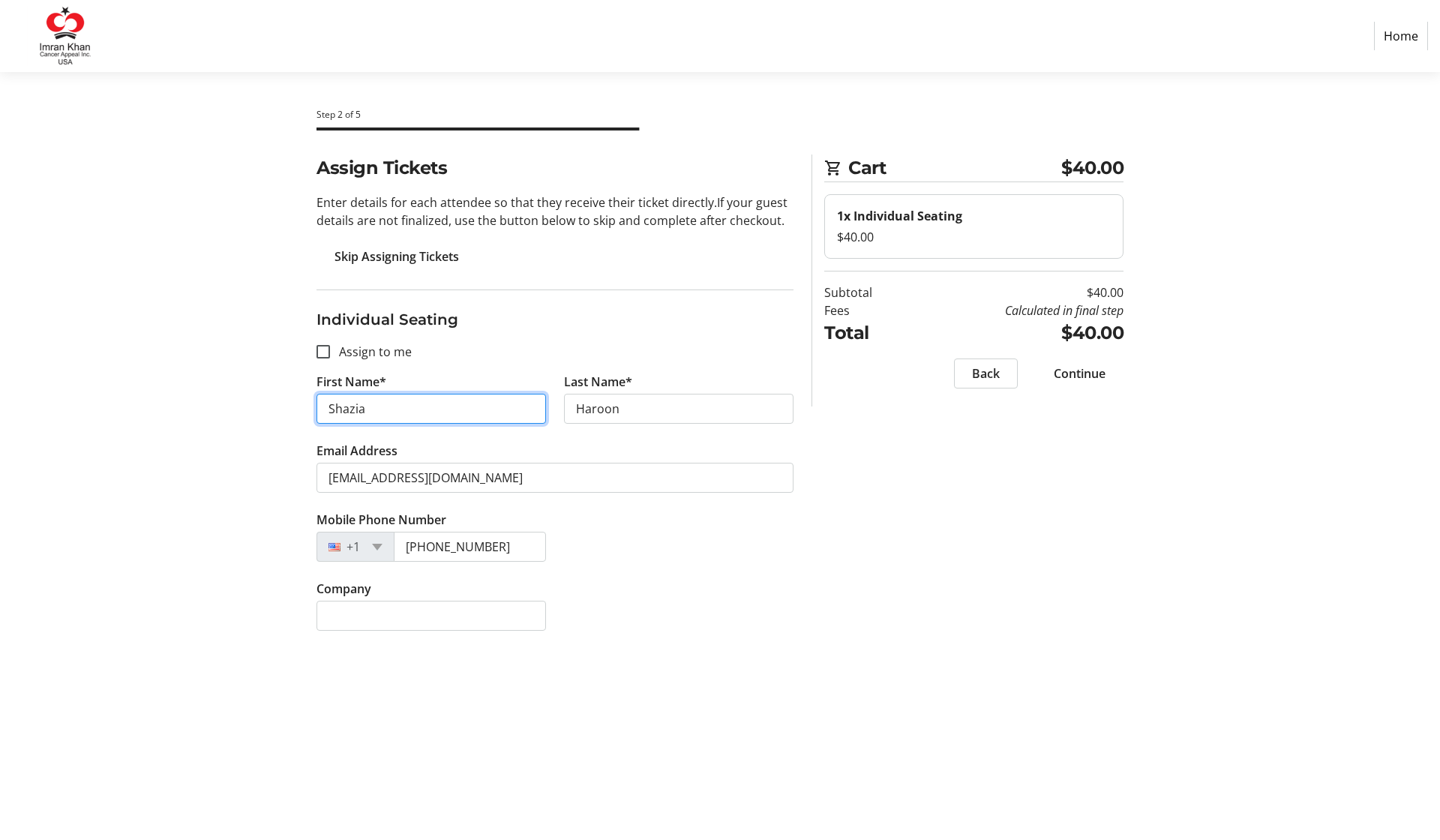
drag, startPoint x: 375, startPoint y: 413, endPoint x: 237, endPoint y: 394, distance: 139.3
type input "M"
type input "Ahvish"
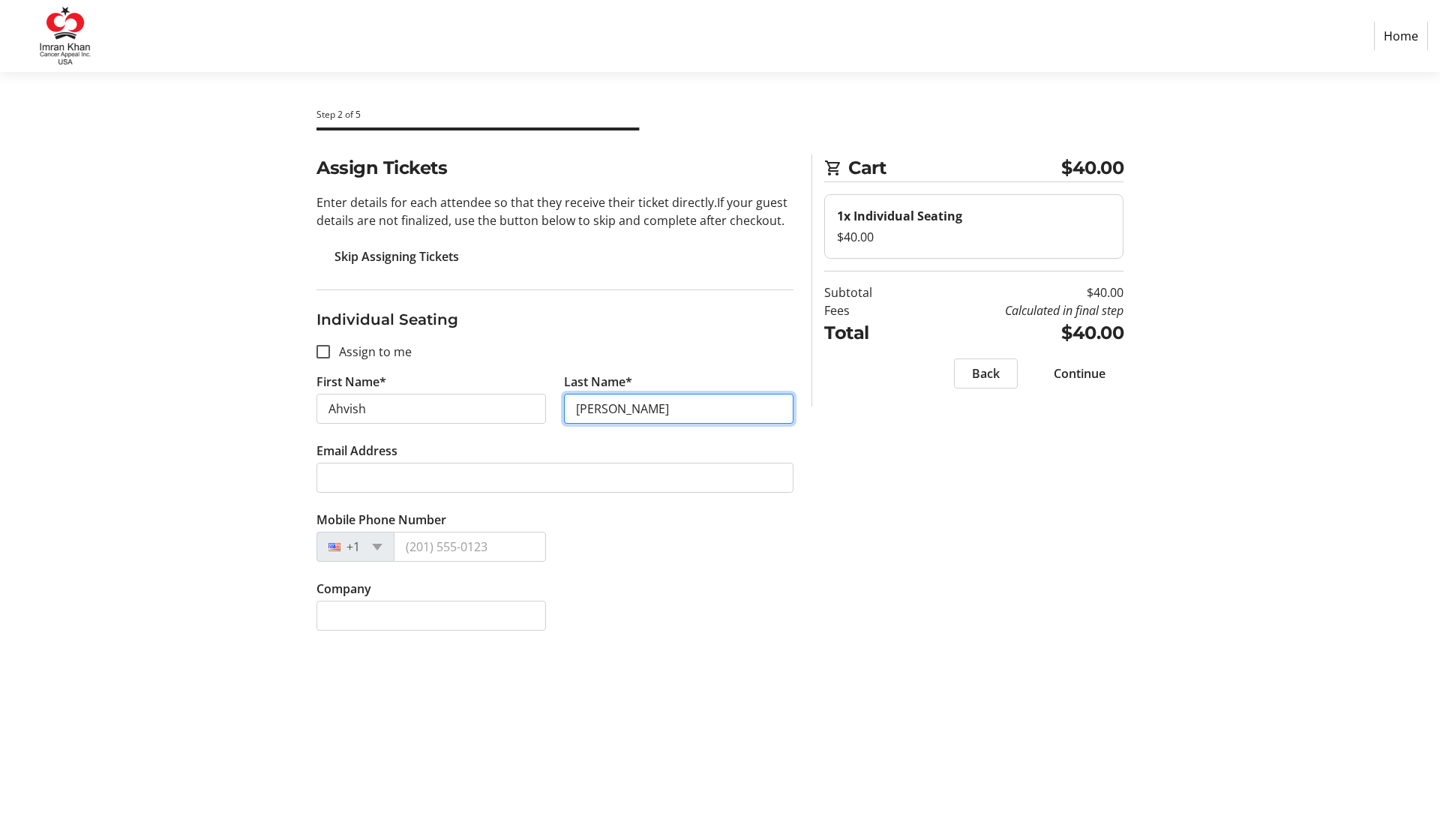
type input "[PERSON_NAME]"
drag, startPoint x: 334, startPoint y: 408, endPoint x: 303, endPoint y: 404, distance: 31.3
click at [304, 405] on div "Assign Tickets Enter details for each attendee so that they receive their ticke…" at bounding box center [720, 401] width 990 height 494
type input "[PERSON_NAME]"
